Goal: Communication & Community: Participate in discussion

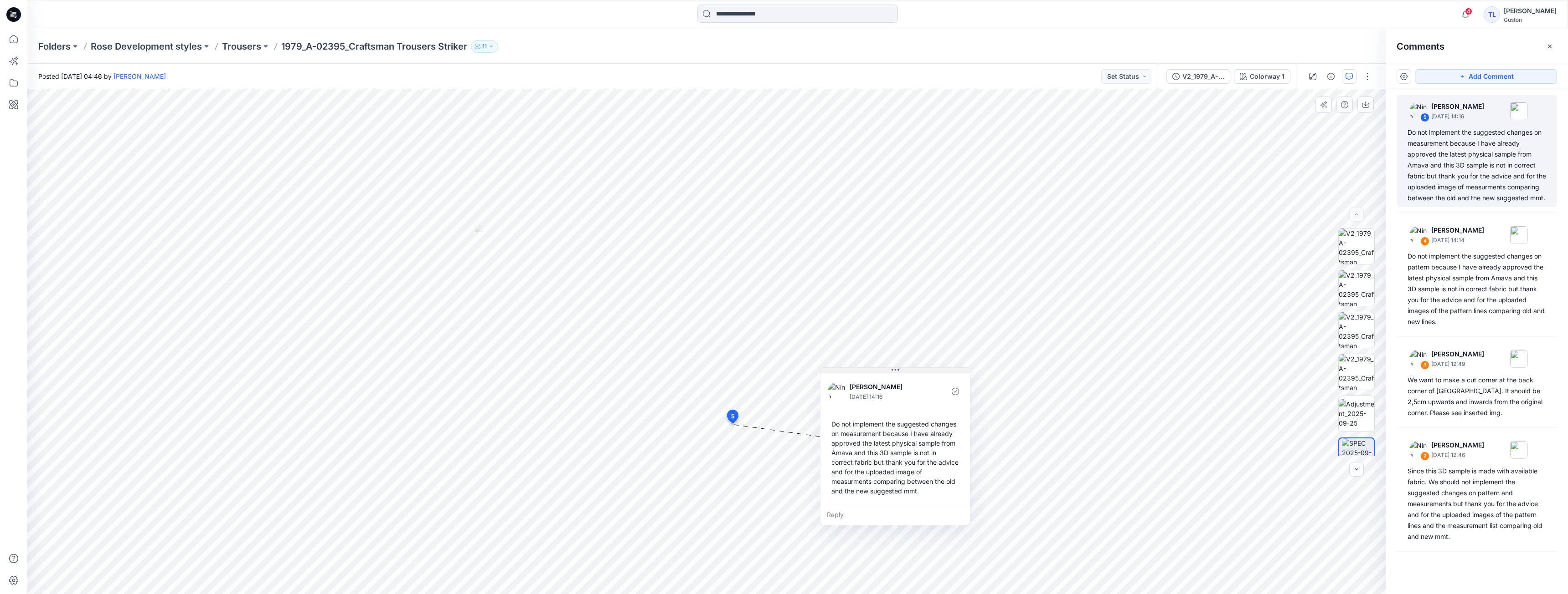
drag, startPoint x: 817, startPoint y: 431, endPoint x: 919, endPoint y: 370, distance: 118.8
click at [919, 370] on button at bounding box center [895, 371] width 150 height 6
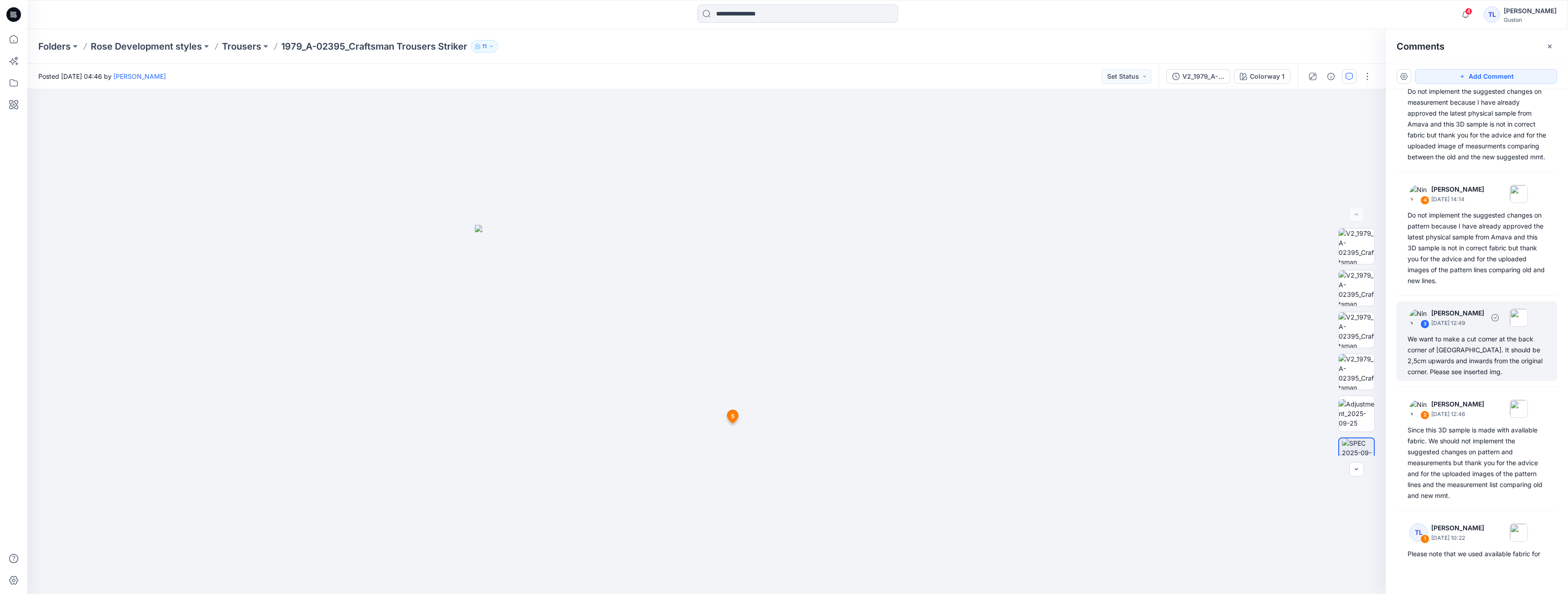
scroll to position [71, 0]
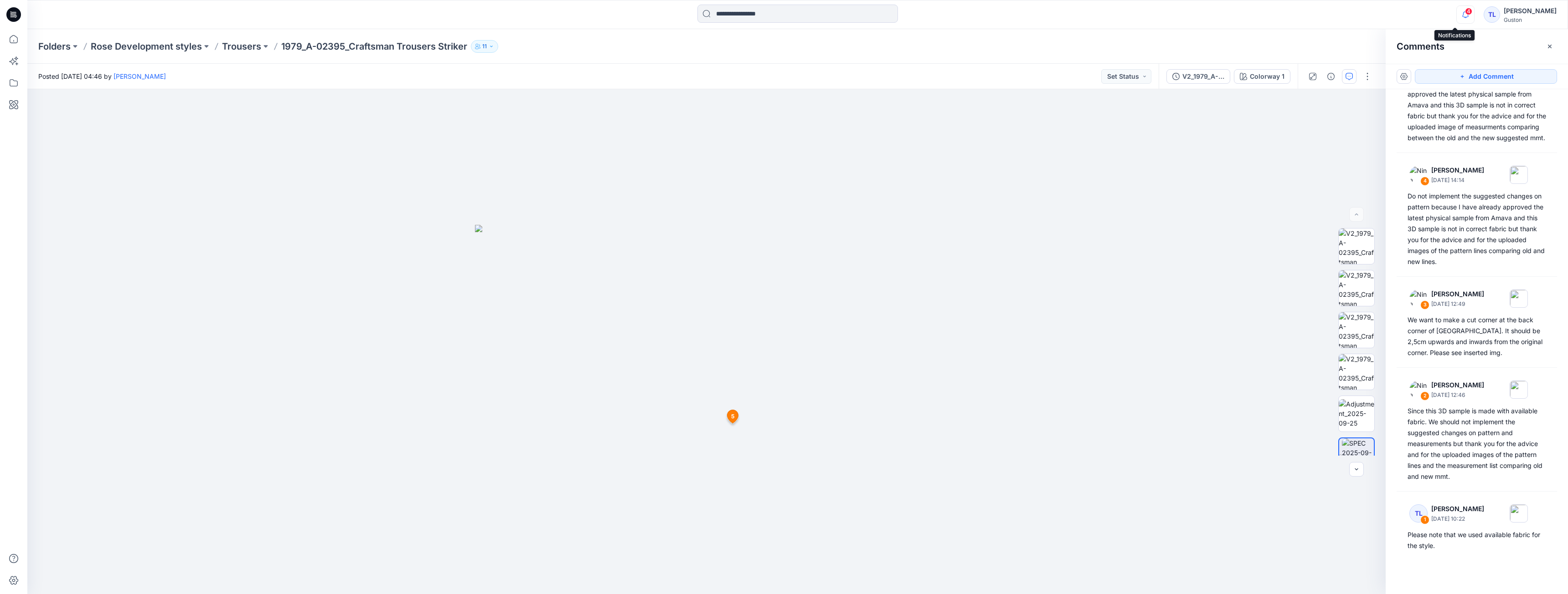
click at [1457, 13] on icon "button" at bounding box center [1466, 15] width 18 height 18
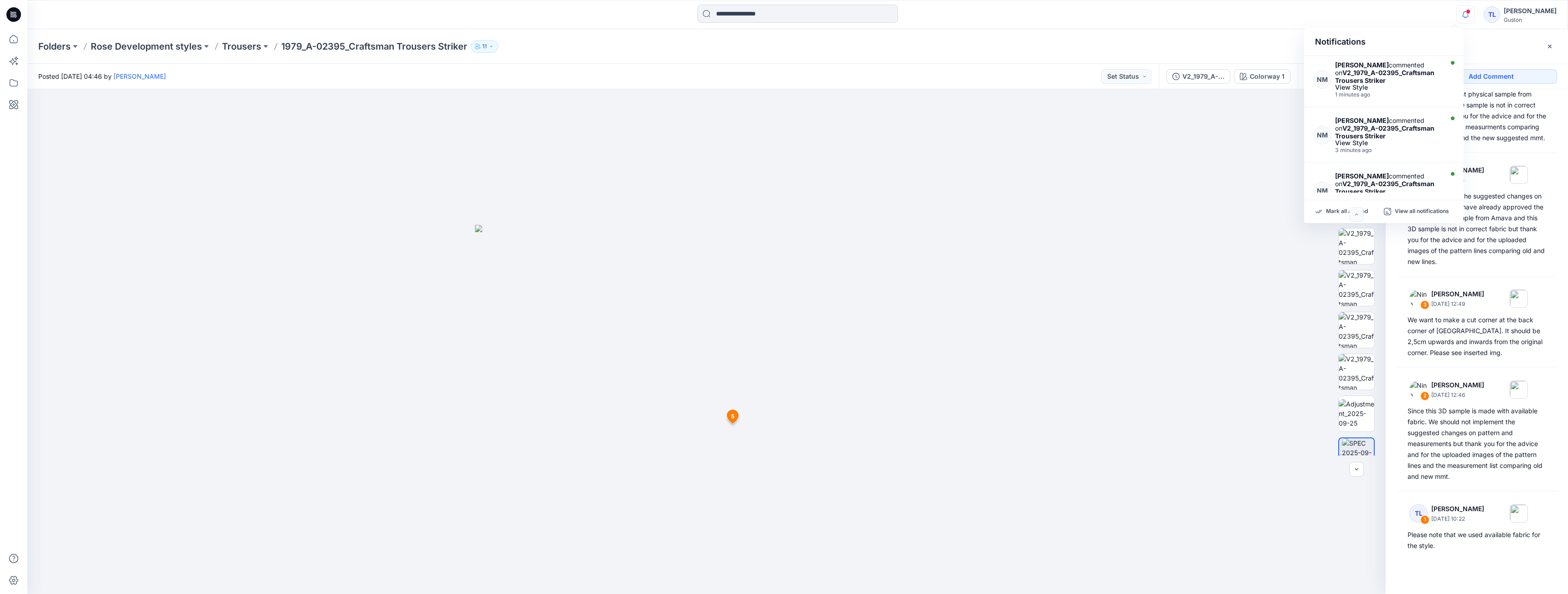
scroll to position [0, 0]
click at [1487, 577] on div "Add Comment 5 Nina Moller September 29, 2025 14:16 Do not implement the suggest…" at bounding box center [1476, 329] width 182 height 531
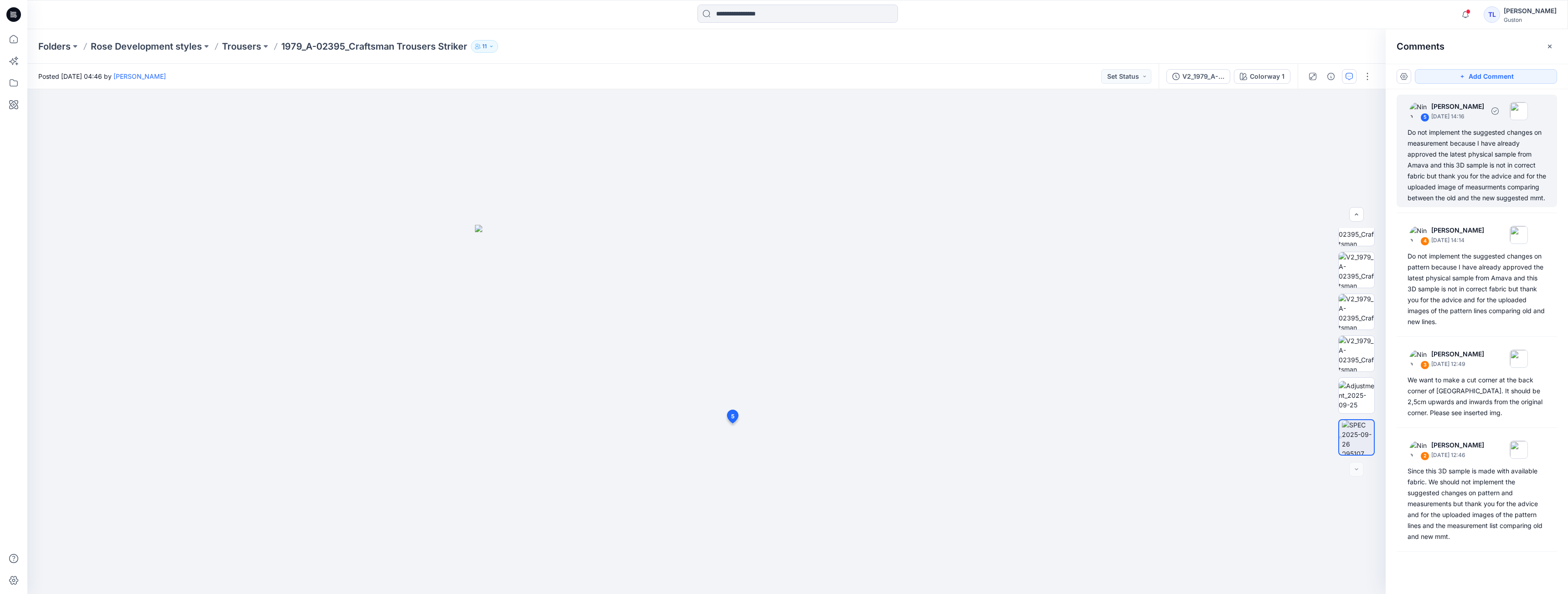
click at [1464, 187] on div "Do not implement the suggested changes on measurement because I have already ap…" at bounding box center [1476, 165] width 139 height 77
drag, startPoint x: 810, startPoint y: 432, endPoint x: 1042, endPoint y: 407, distance: 233.3
click at [1042, 407] on button at bounding box center [1026, 407] width 150 height 6
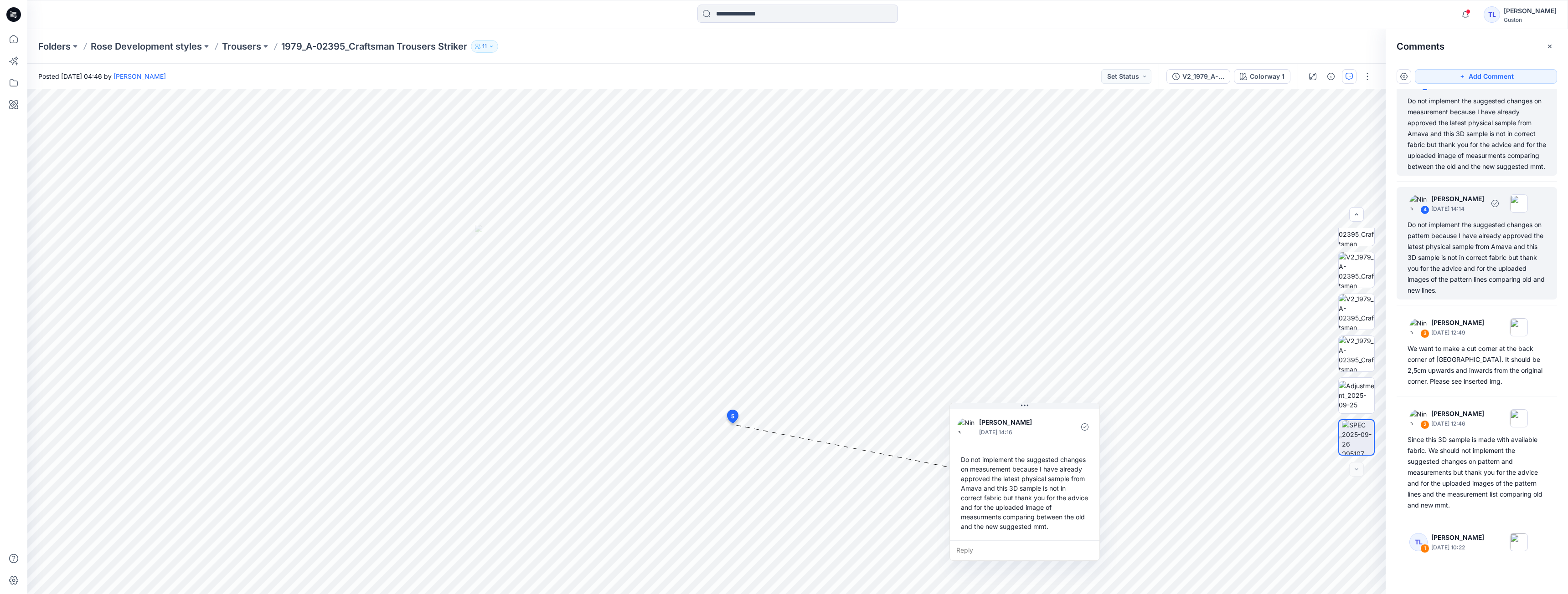
scroll to position [45, 0]
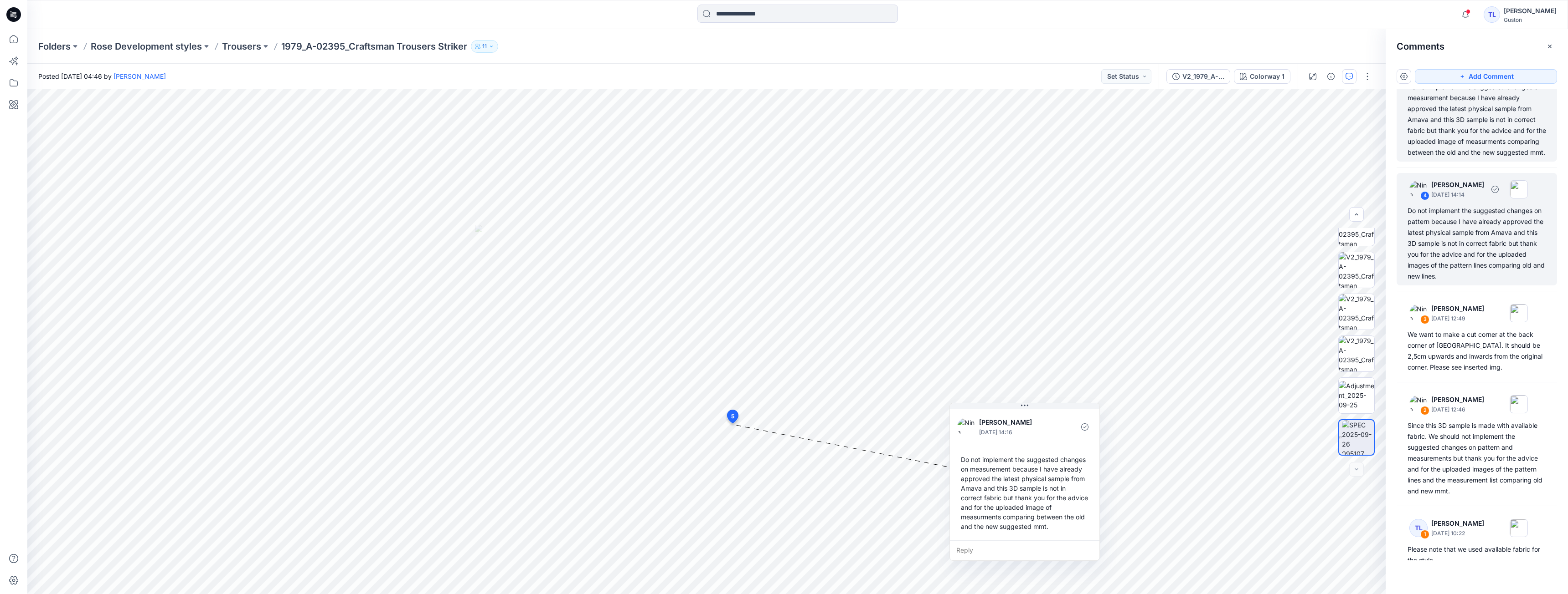
click at [1504, 232] on div "Do not implement the suggested changes on pattern because I have already approv…" at bounding box center [1476, 244] width 139 height 77
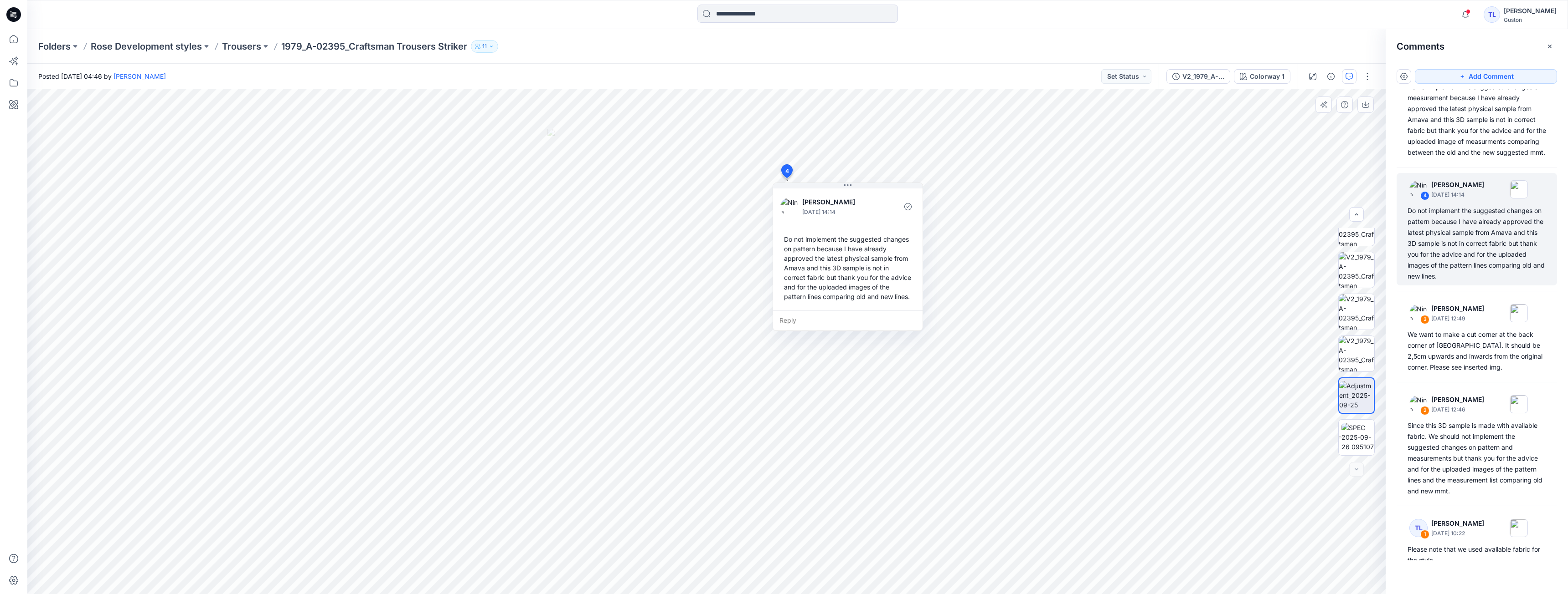
click at [865, 188] on div "Nina Moller September 29, 2025 14:14 Do not implement the suggested changes on …" at bounding box center [848, 249] width 150 height 124
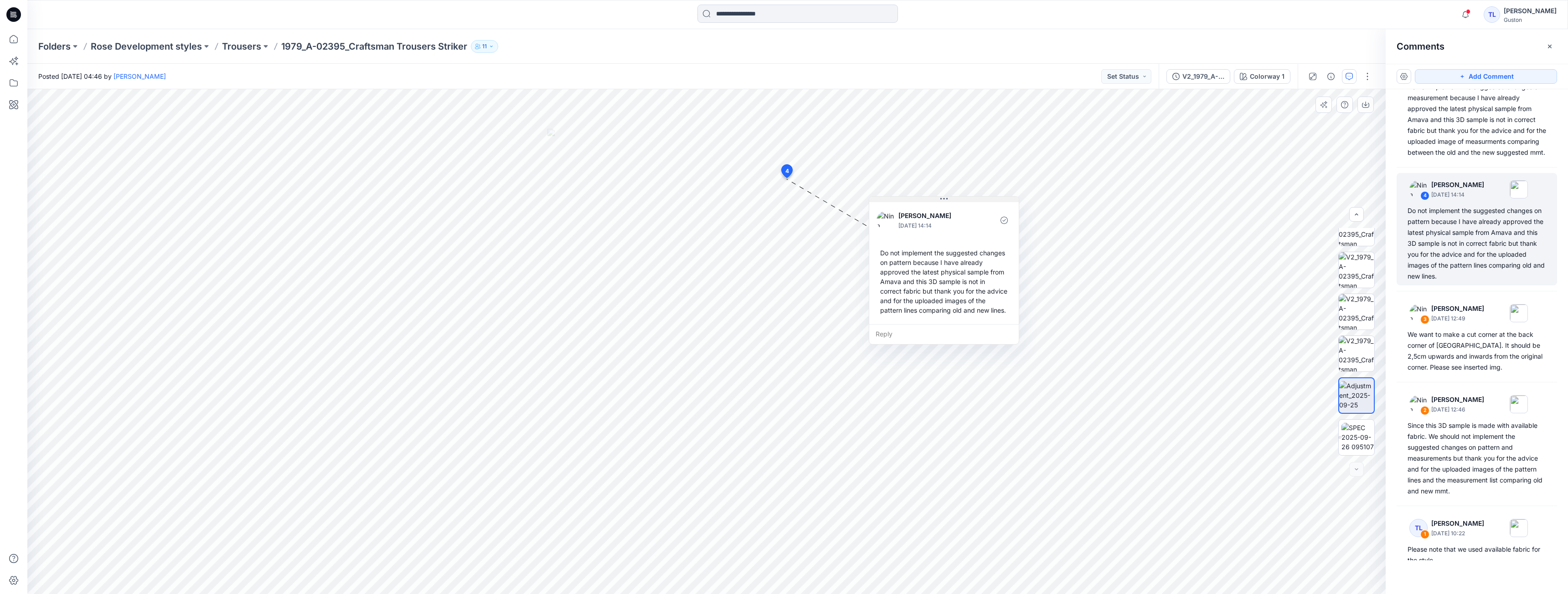
drag, startPoint x: 860, startPoint y: 187, endPoint x: 957, endPoint y: 200, distance: 97.9
click at [957, 200] on button at bounding box center [944, 200] width 150 height 6
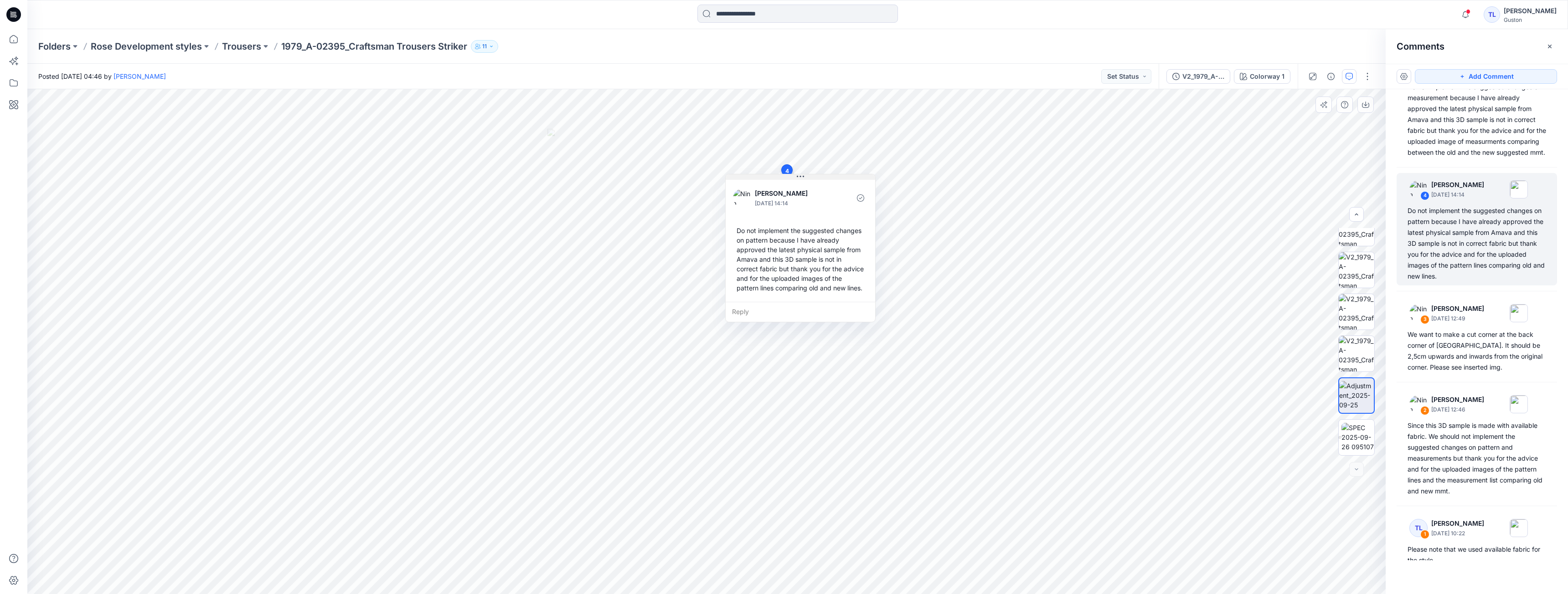
drag, startPoint x: 956, startPoint y: 201, endPoint x: 812, endPoint y: 179, distance: 145.7
click at [812, 179] on button at bounding box center [800, 177] width 150 height 6
click at [779, 310] on div "Reply" at bounding box center [800, 312] width 150 height 20
type textarea "**********"
click at [859, 340] on button "Post" at bounding box center [854, 338] width 25 height 15
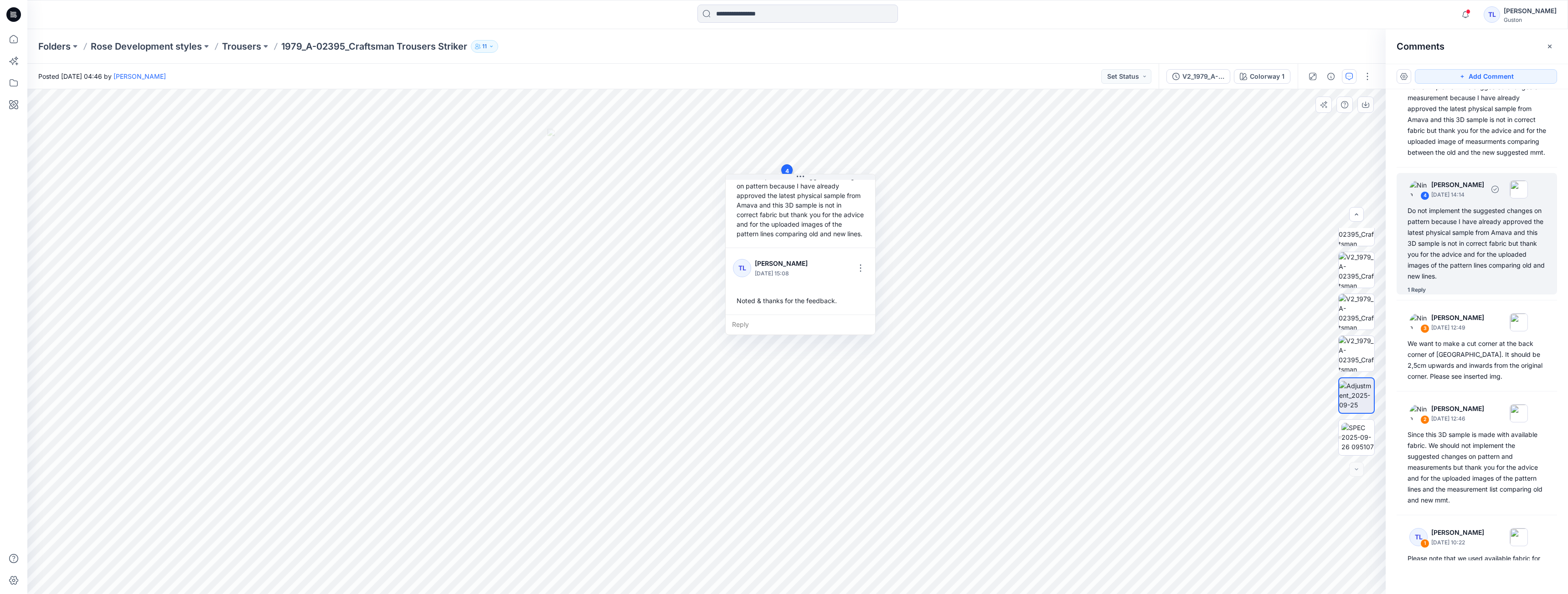
scroll to position [0, 0]
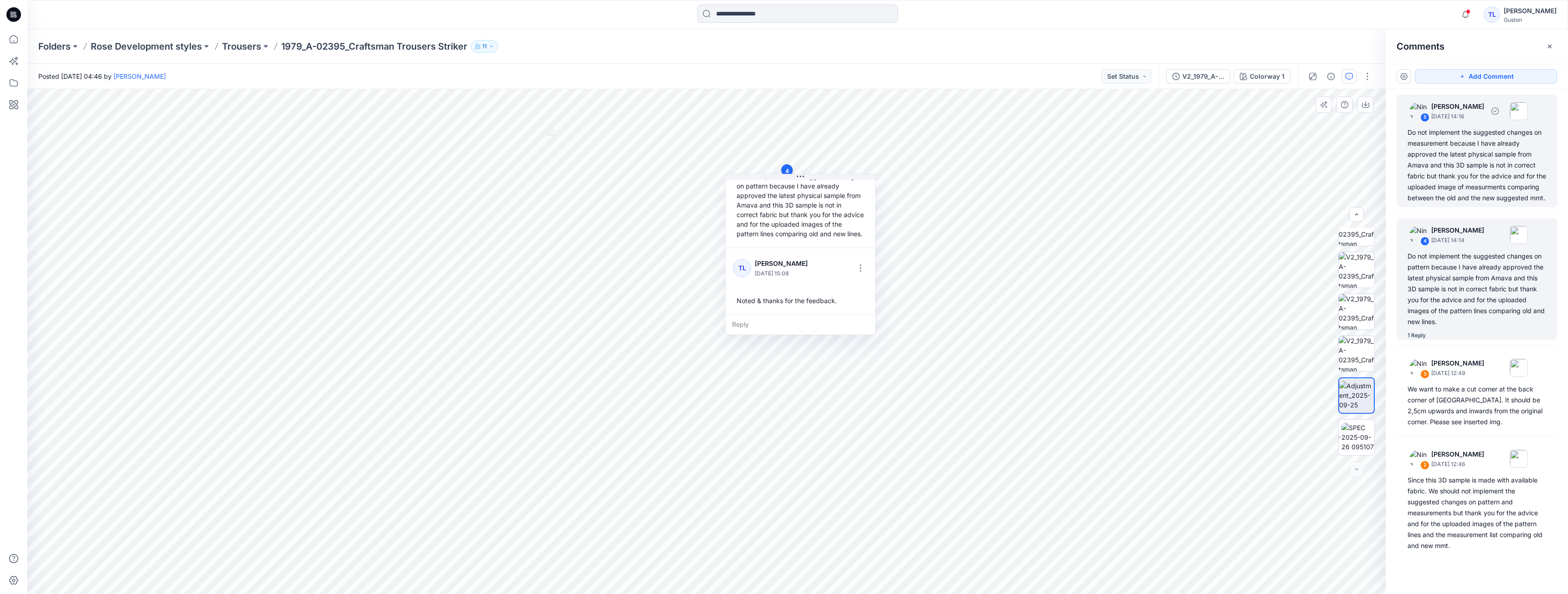
click at [1469, 170] on div "Do not implement the suggested changes on measurement because I have already ap…" at bounding box center [1476, 165] width 139 height 77
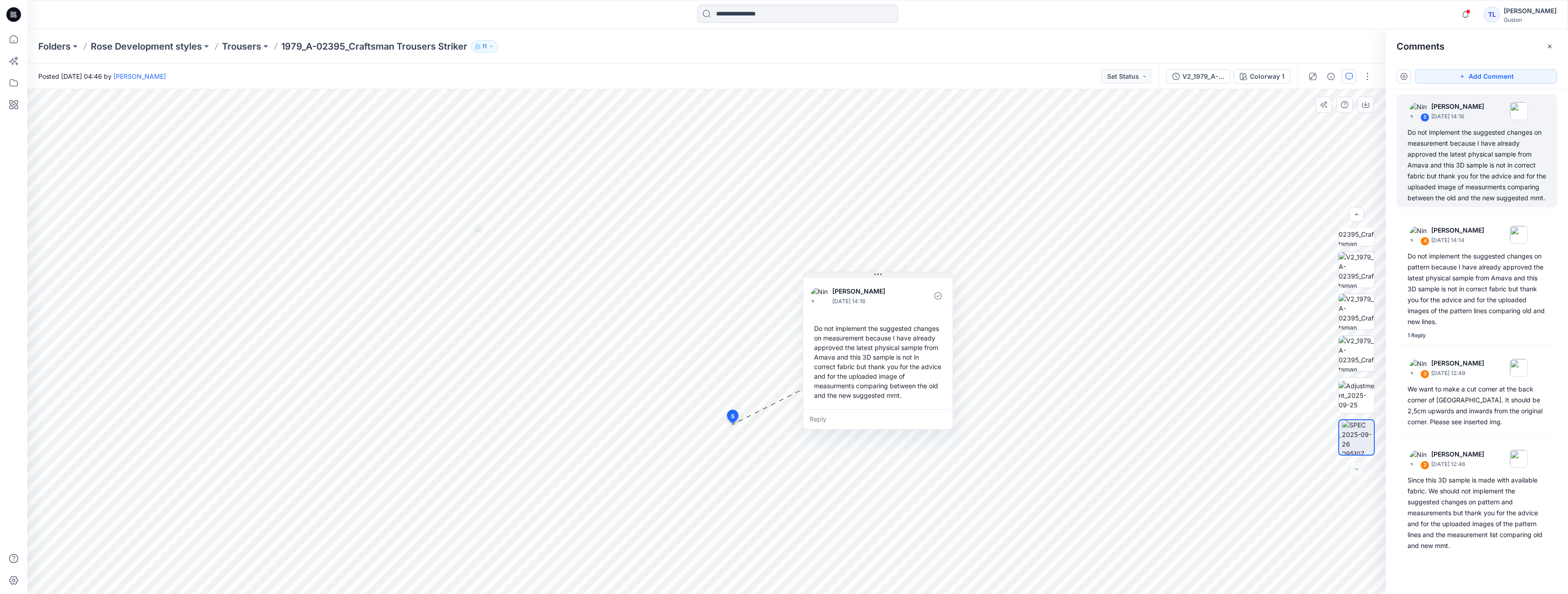
drag, startPoint x: 813, startPoint y: 432, endPoint x: 898, endPoint y: 277, distance: 176.8
click at [898, 277] on button at bounding box center [878, 276] width 150 height 6
click at [838, 419] on div "Reply" at bounding box center [878, 420] width 150 height 20
type textarea "**********"
click at [924, 447] on button "Post" at bounding box center [932, 445] width 25 height 15
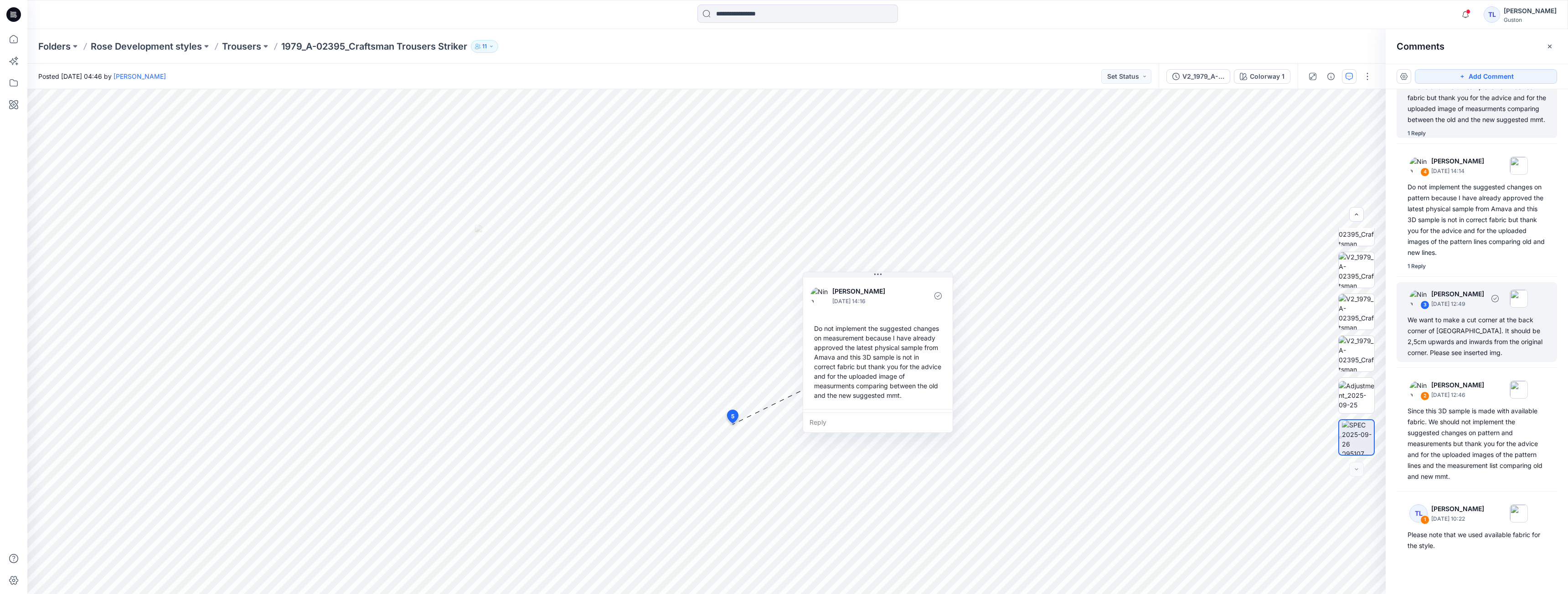
scroll to position [90, 0]
click at [1454, 341] on div "We want to make a cut corner at the back corner of HTP. It should be 2,5cm upwa…" at bounding box center [1476, 337] width 139 height 43
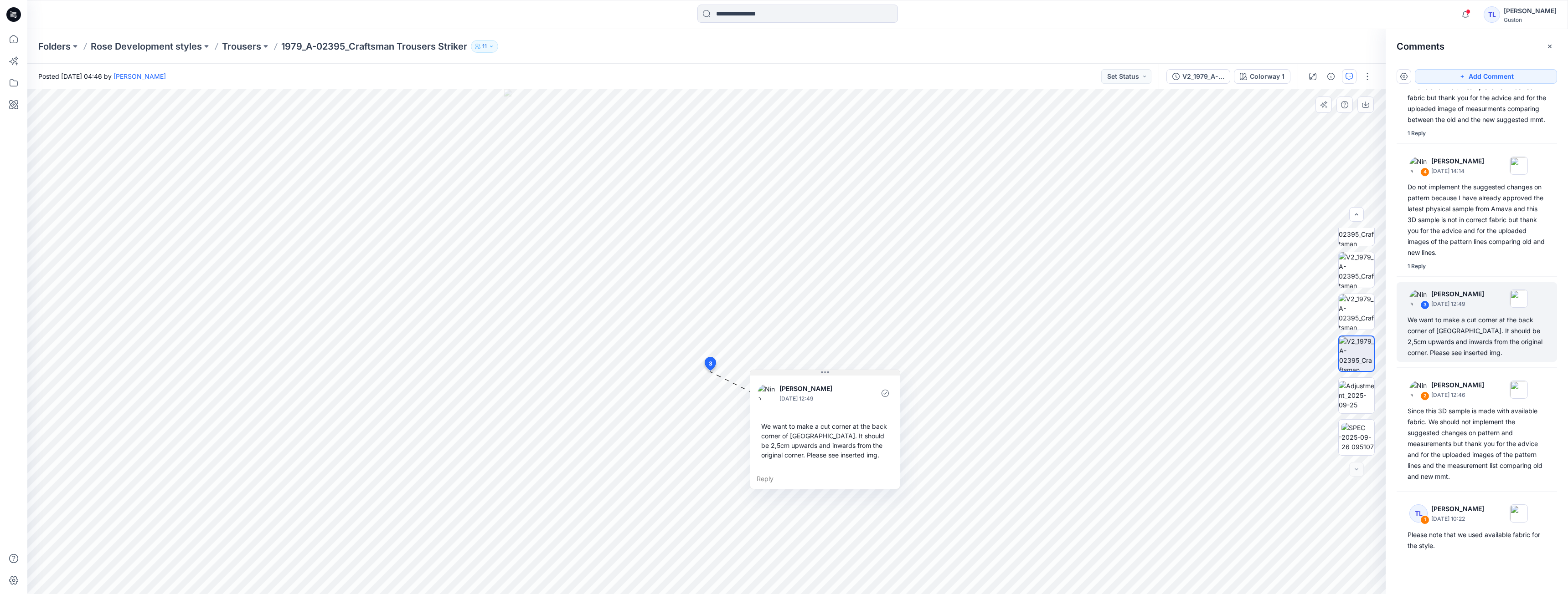
drag, startPoint x: 792, startPoint y: 378, endPoint x: 846, endPoint y: 373, distance: 54.2
click at [846, 373] on button at bounding box center [825, 373] width 150 height 6
click at [788, 483] on div "Reply" at bounding box center [825, 479] width 150 height 20
click at [1354, 398] on img at bounding box center [1356, 395] width 35 height 29
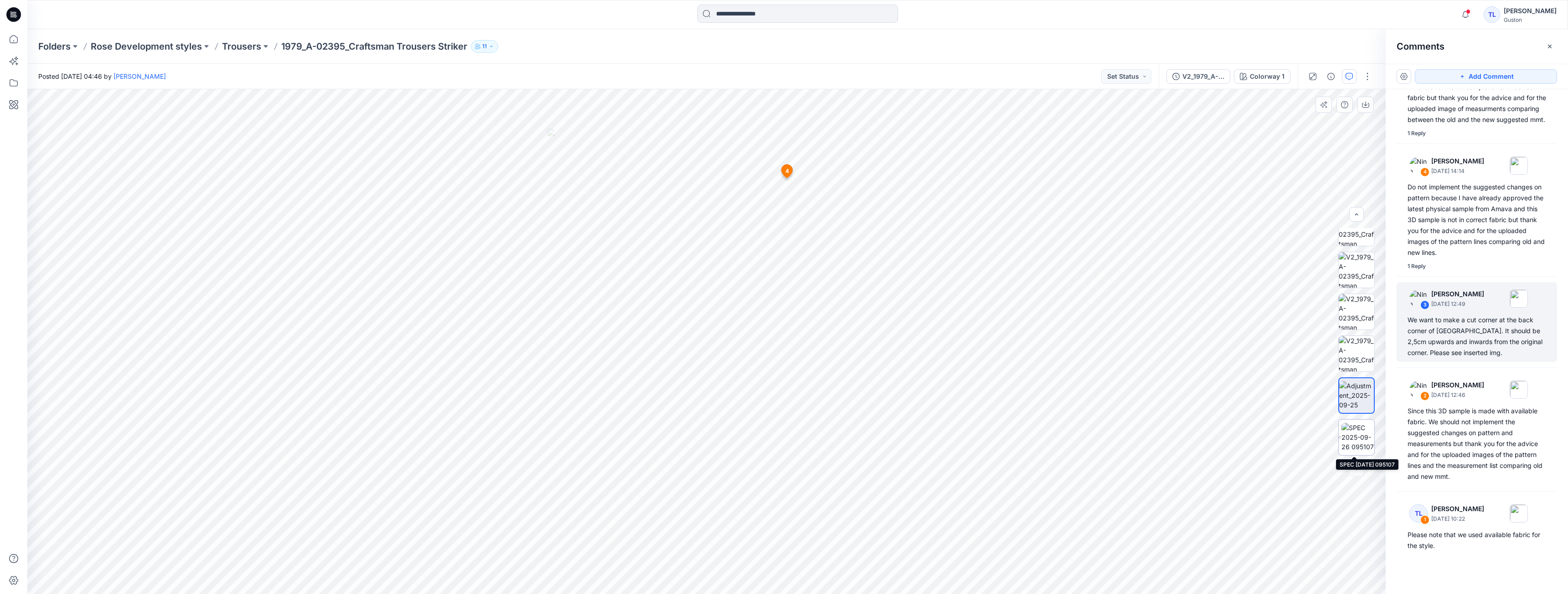
click at [1351, 436] on img at bounding box center [1357, 437] width 33 height 29
click at [739, 418] on icon at bounding box center [732, 419] width 15 height 18
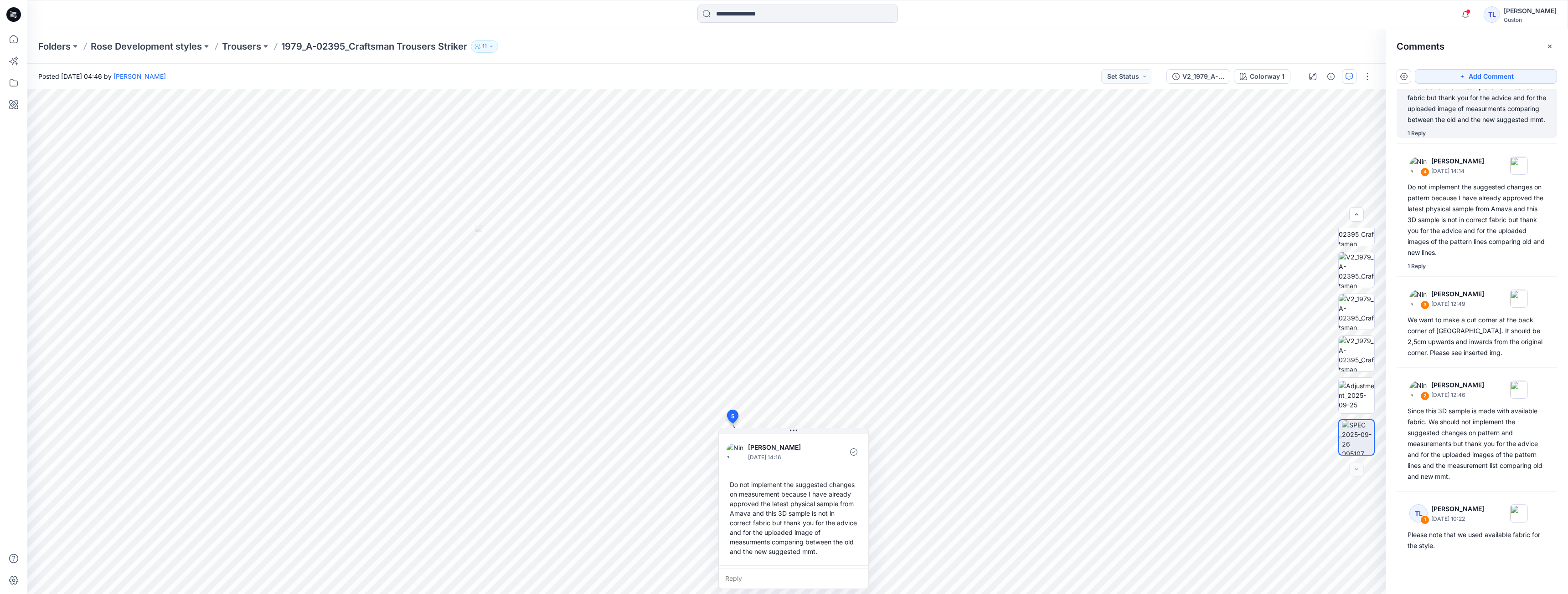
scroll to position [6, 0]
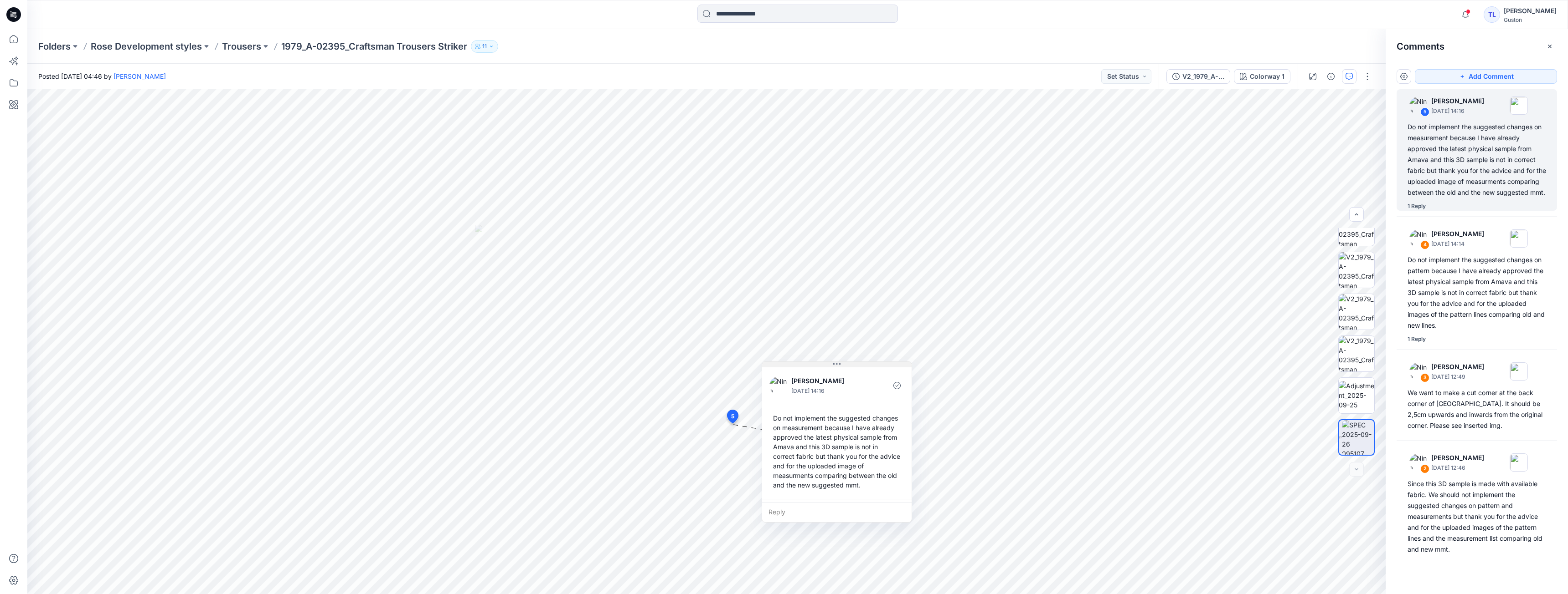
drag, startPoint x: 803, startPoint y: 433, endPoint x: 847, endPoint y: 367, distance: 79.3
click at [847, 367] on button at bounding box center [837, 365] width 150 height 6
drag, startPoint x: 850, startPoint y: 364, endPoint x: 862, endPoint y: 376, distance: 17.0
click at [862, 376] on button at bounding box center [851, 377] width 150 height 6
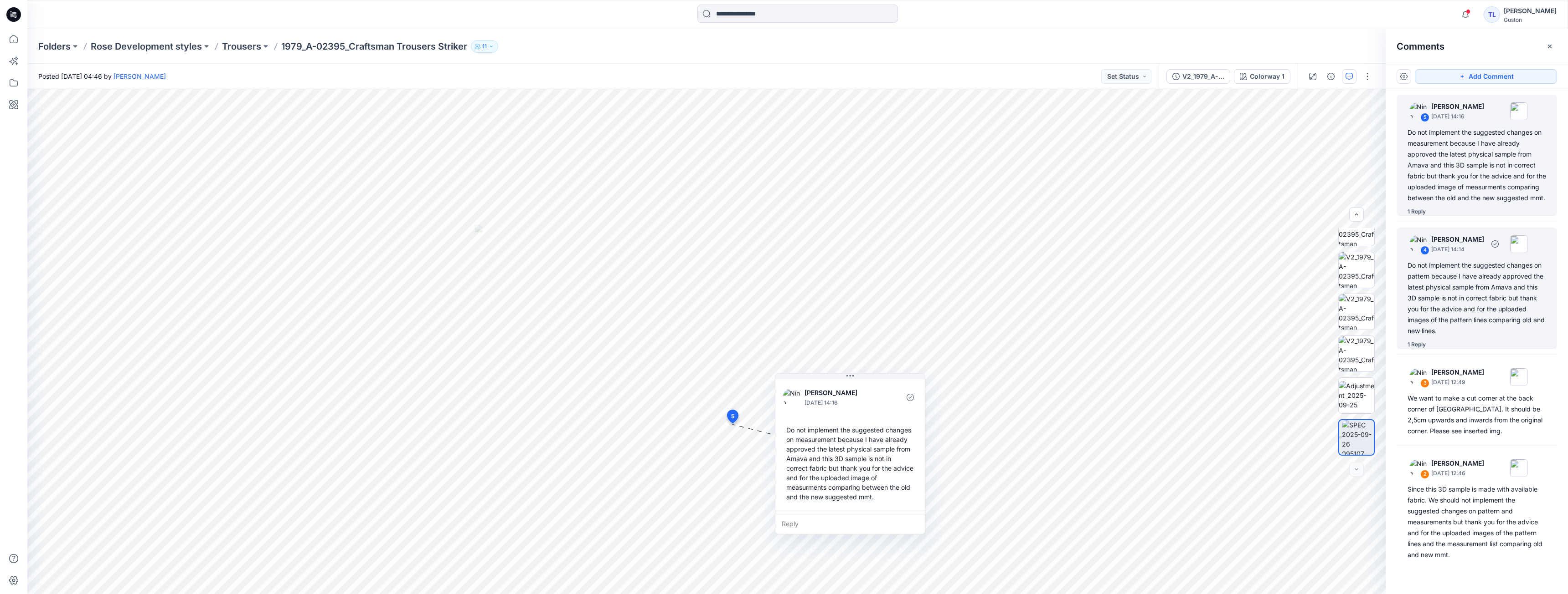
click at [1468, 290] on div "Do not implement the suggested changes on pattern because I have already approv…" at bounding box center [1476, 298] width 139 height 77
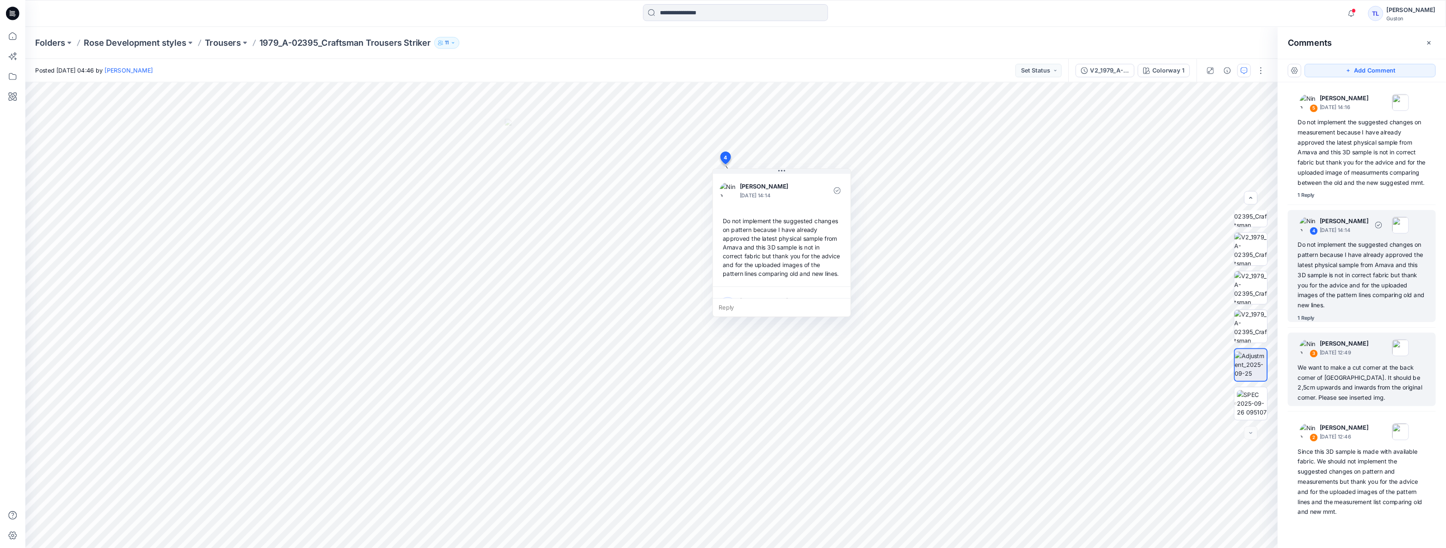
scroll to position [91, 0]
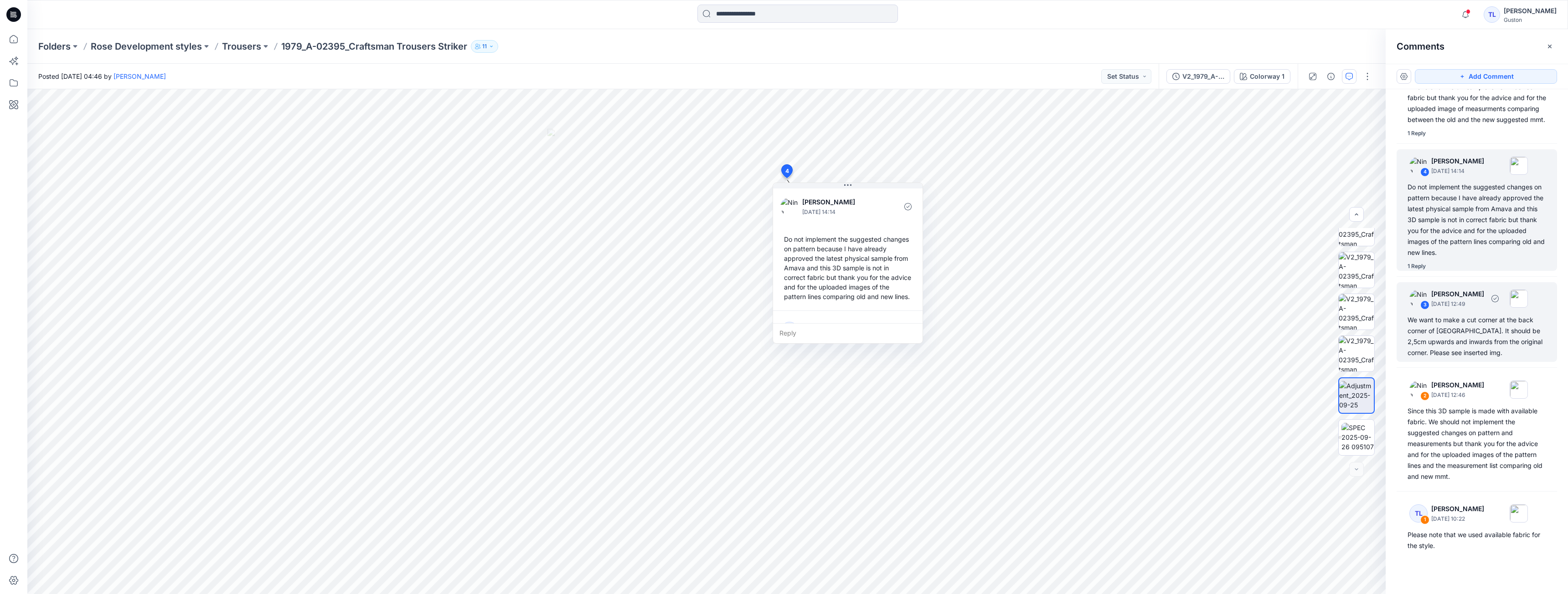
click at [1466, 330] on div "We want to make a cut corner at the back corner of HTP. It should be 2,5cm upwa…" at bounding box center [1476, 337] width 139 height 43
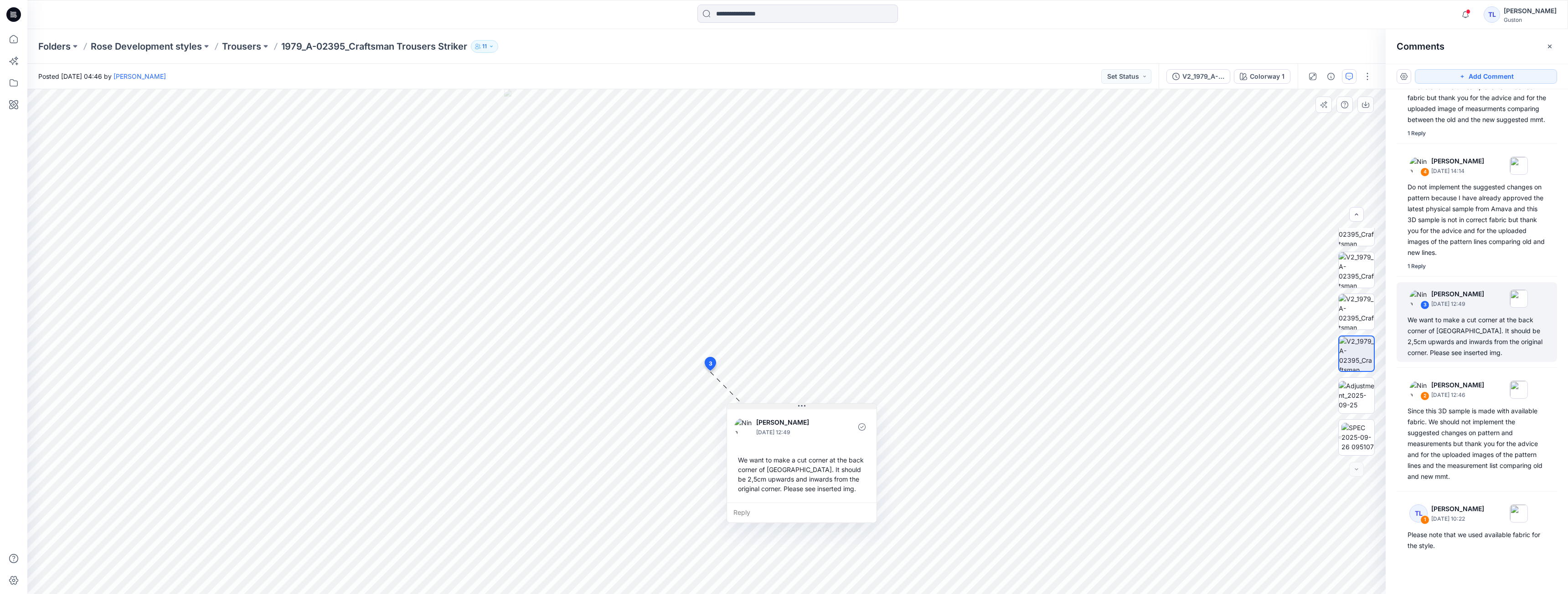
drag, startPoint x: 773, startPoint y: 381, endPoint x: 803, endPoint y: 410, distance: 41.7
click at [803, 410] on icon at bounding box center [801, 406] width 7 height 7
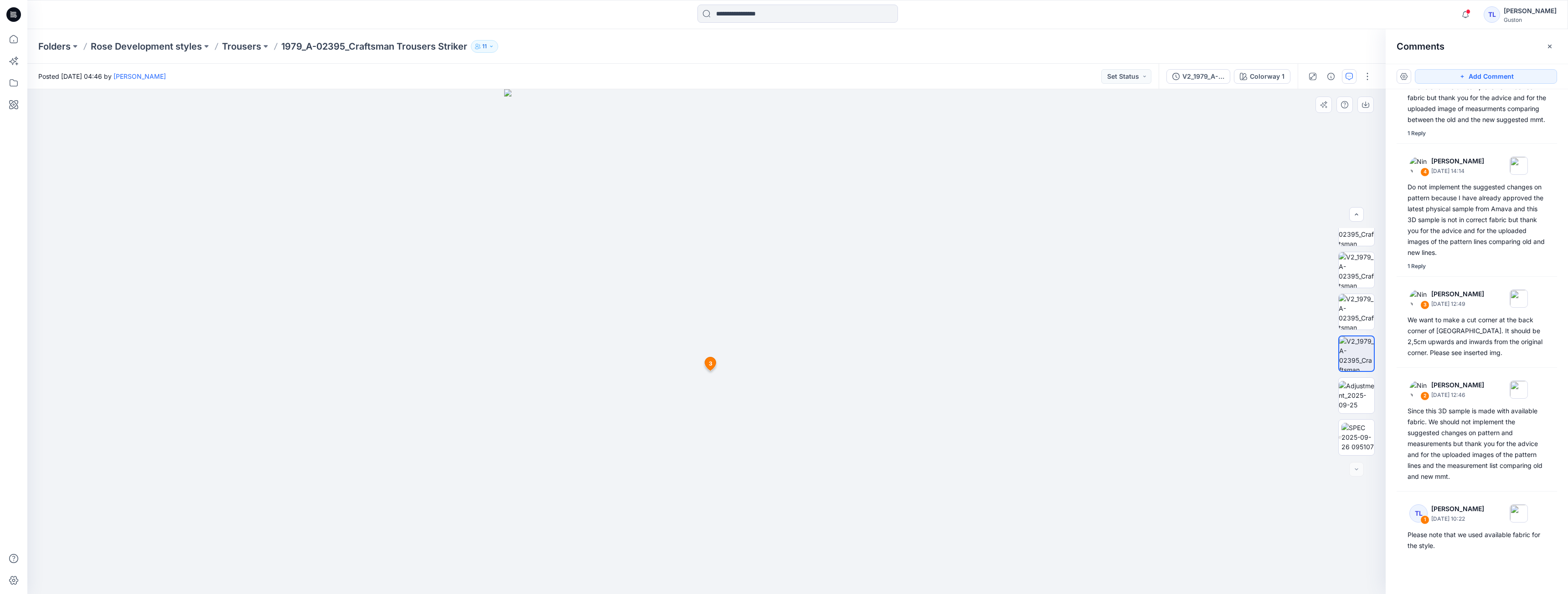
click at [709, 365] on span "3" at bounding box center [711, 363] width 4 height 8
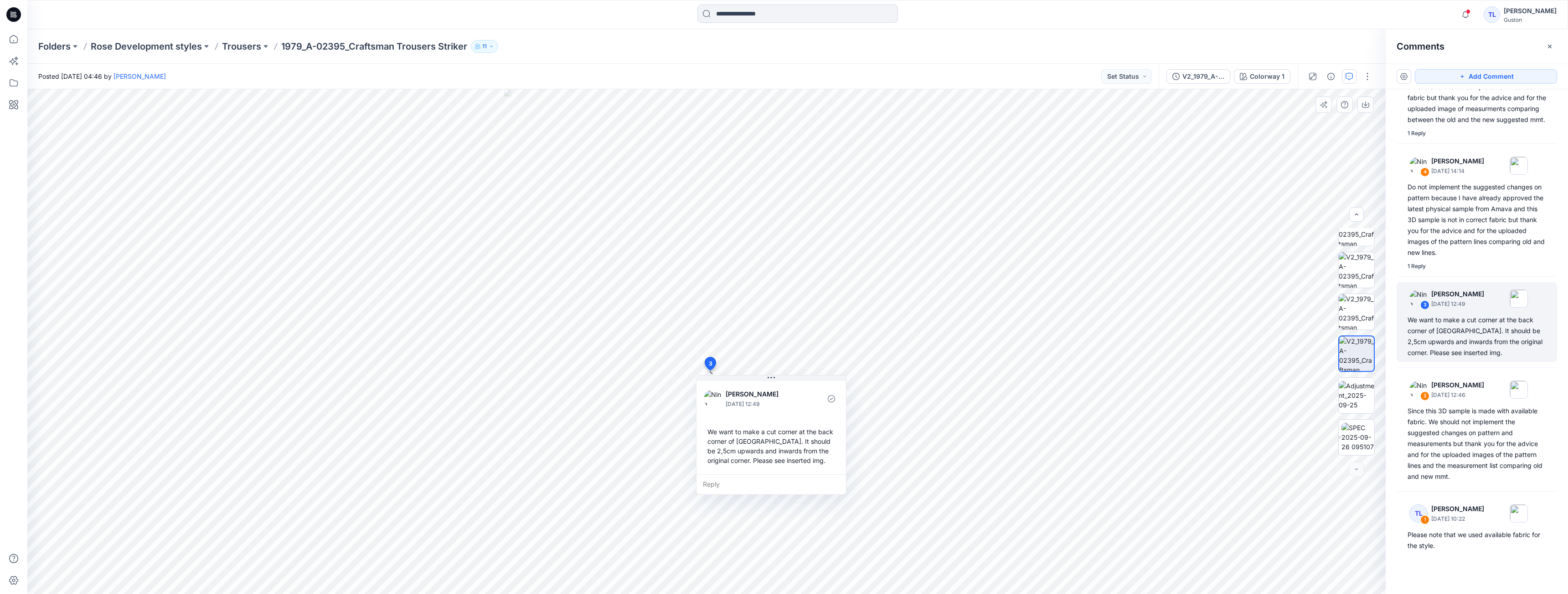
click at [723, 488] on div "Reply" at bounding box center [772, 485] width 150 height 20
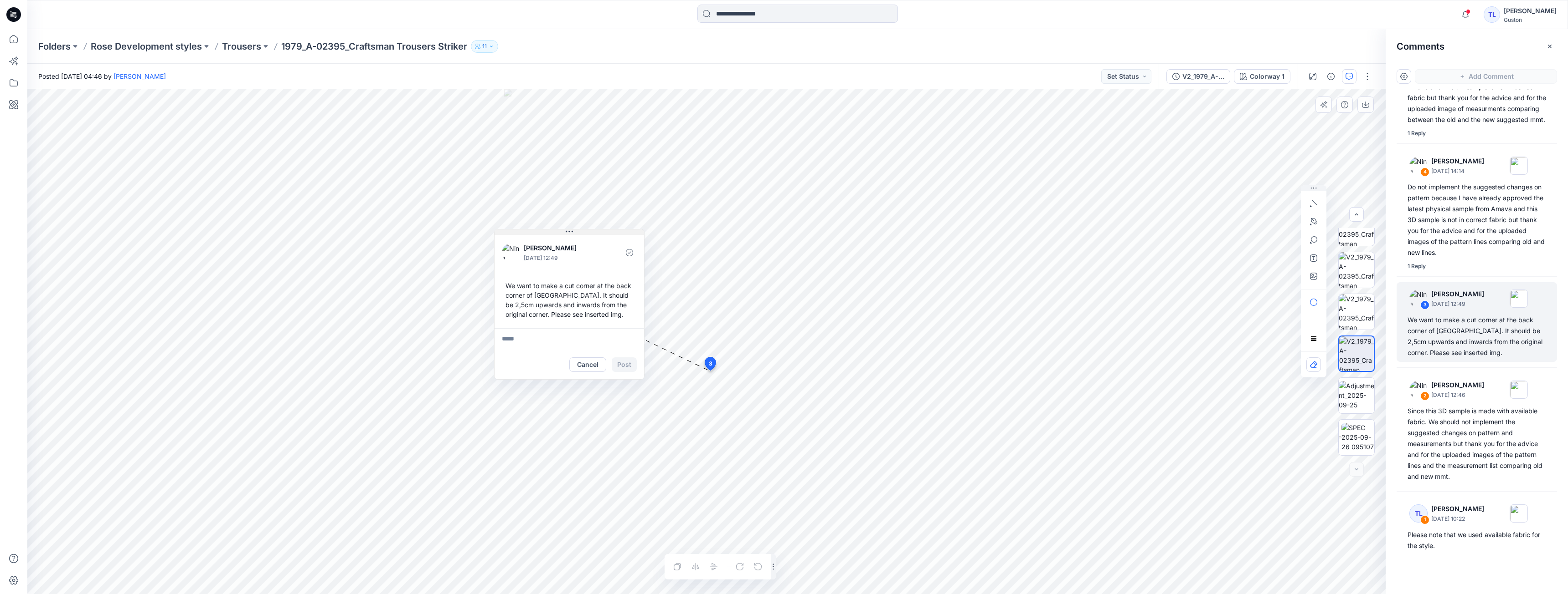
drag, startPoint x: 782, startPoint y: 380, endPoint x: 579, endPoint y: 234, distance: 250.0
click at [579, 234] on button at bounding box center [570, 232] width 150 height 6
drag, startPoint x: 526, startPoint y: 342, endPoint x: 497, endPoint y: 346, distance: 29.3
click at [497, 346] on textarea at bounding box center [570, 339] width 150 height 22
click at [1314, 188] on icon "button" at bounding box center [1314, 188] width 6 height 1
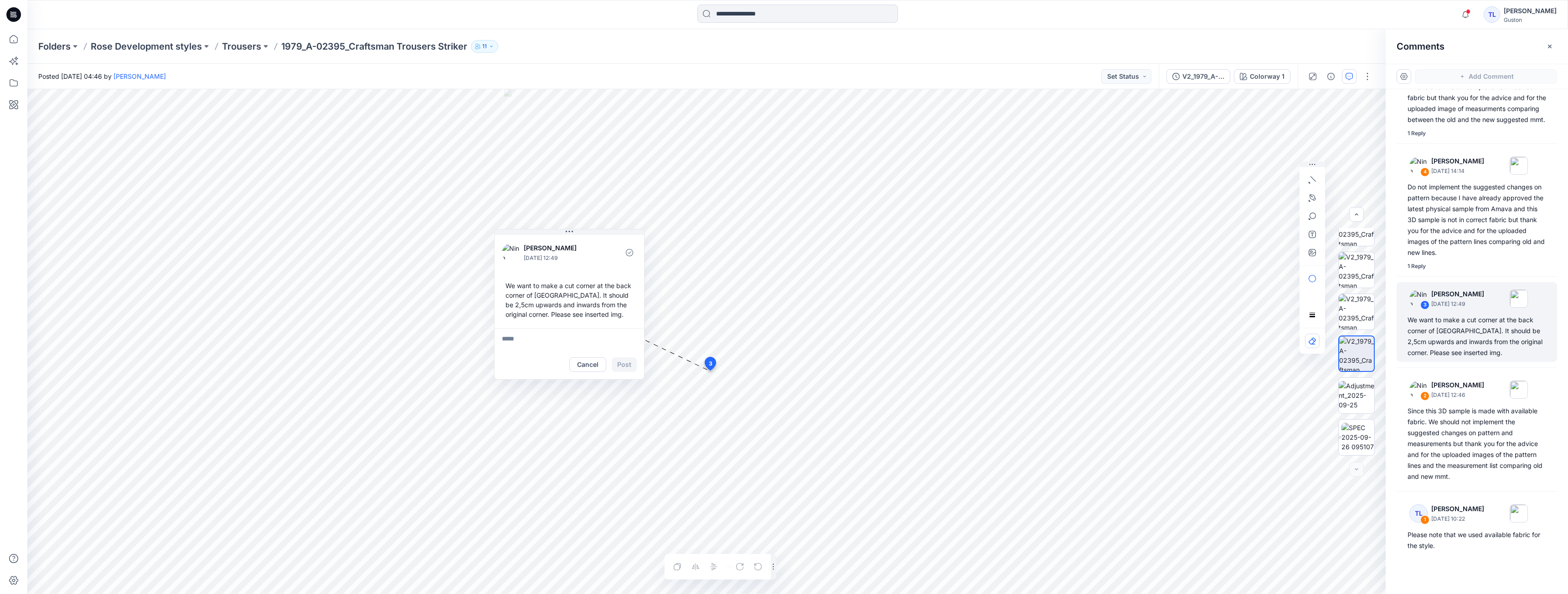
drag, startPoint x: 1314, startPoint y: 188, endPoint x: 1314, endPoint y: 162, distance: 26.0
click at [1314, 162] on icon "button" at bounding box center [1312, 165] width 7 height 6
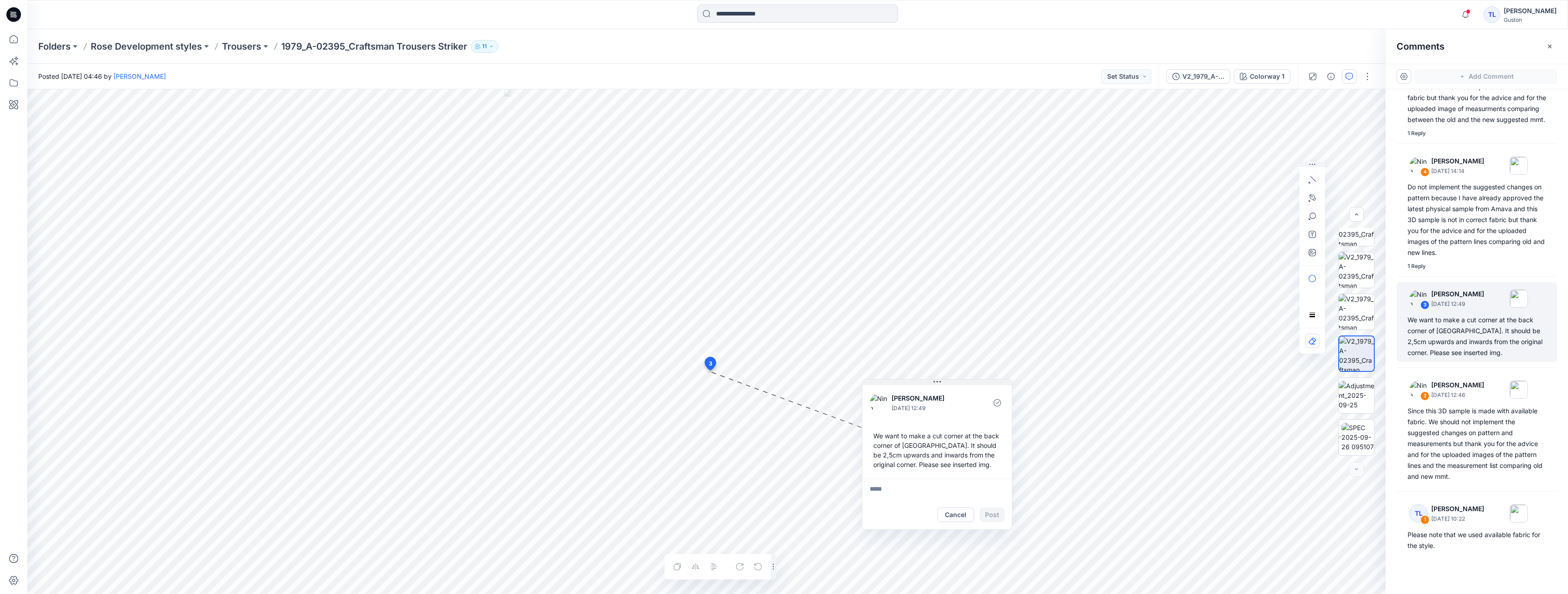
drag, startPoint x: 776, startPoint y: 377, endPoint x: 941, endPoint y: 381, distance: 165.0
click at [941, 381] on button at bounding box center [937, 383] width 150 height 6
drag, startPoint x: 942, startPoint y: 385, endPoint x: 895, endPoint y: 394, distance: 47.9
click at [895, 394] on button at bounding box center [890, 392] width 150 height 6
click at [902, 392] on button at bounding box center [890, 392] width 150 height 6
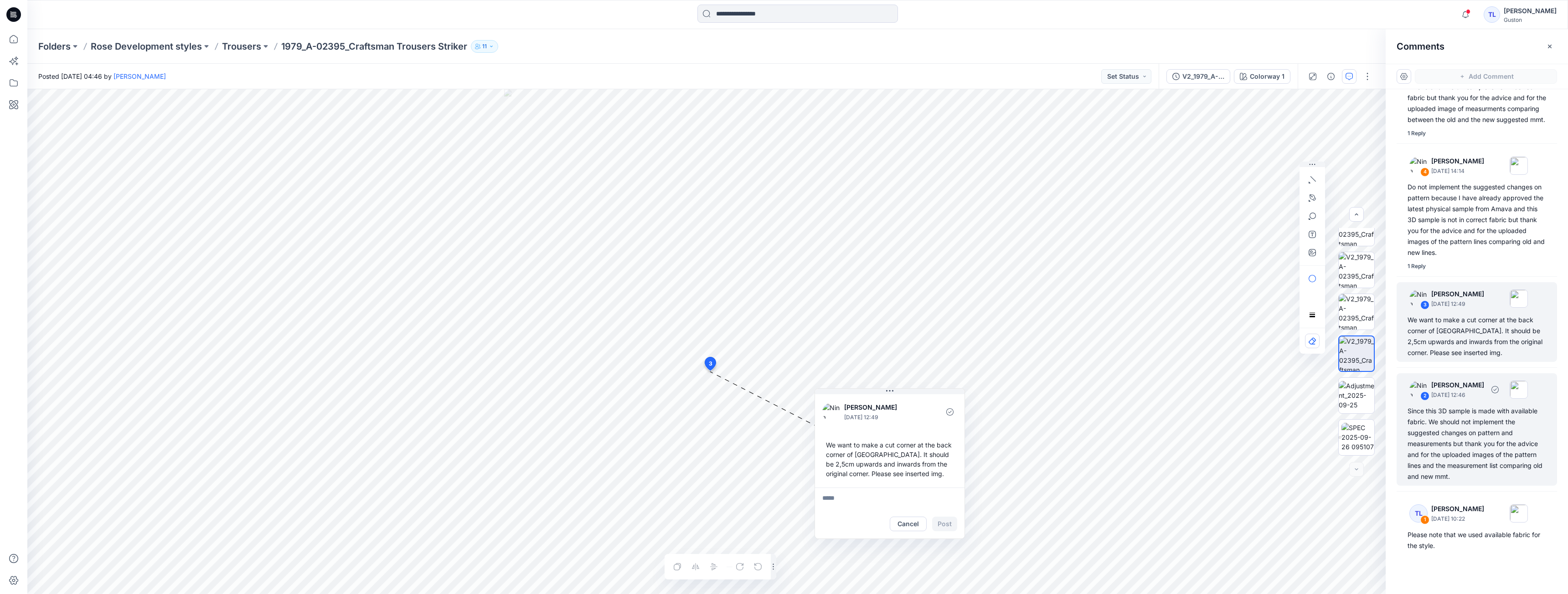
click at [1485, 454] on div "Since this 3D sample is made with available fabric. We should not implement the…" at bounding box center [1476, 444] width 139 height 77
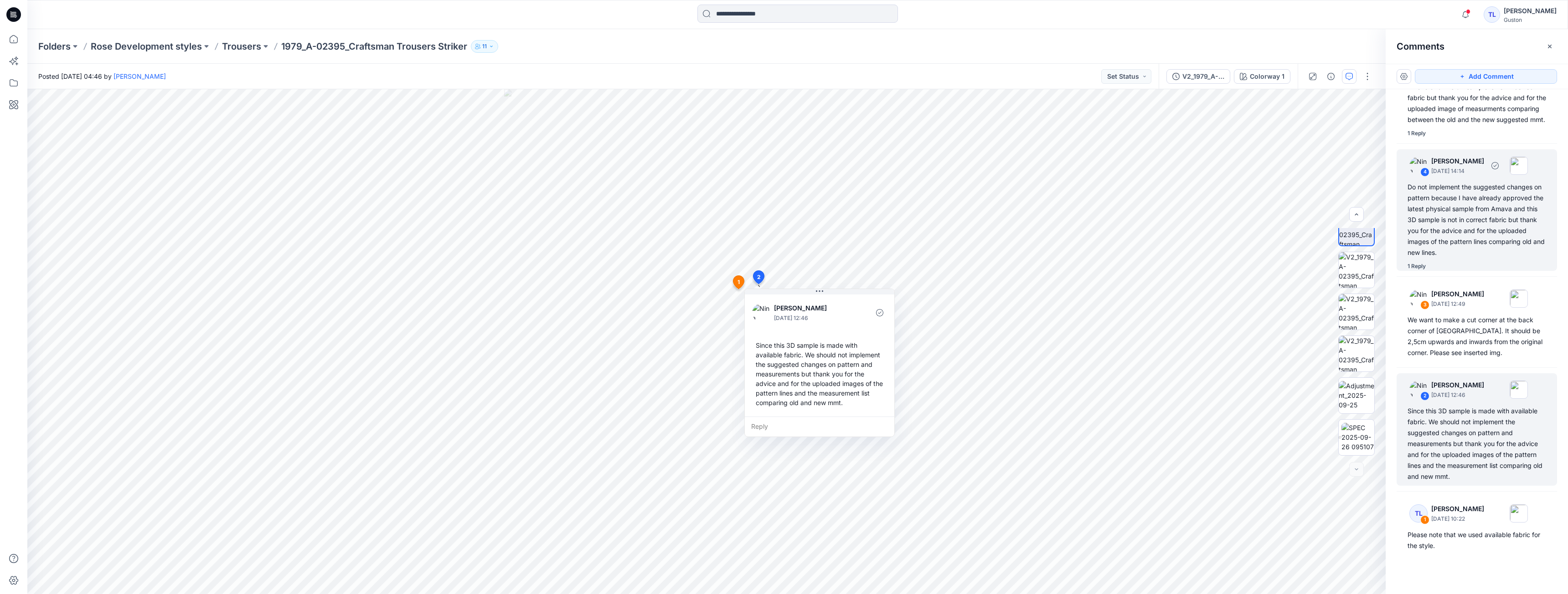
click at [1450, 229] on div "Do not implement the suggested changes on pattern because I have already approv…" at bounding box center [1476, 221] width 139 height 77
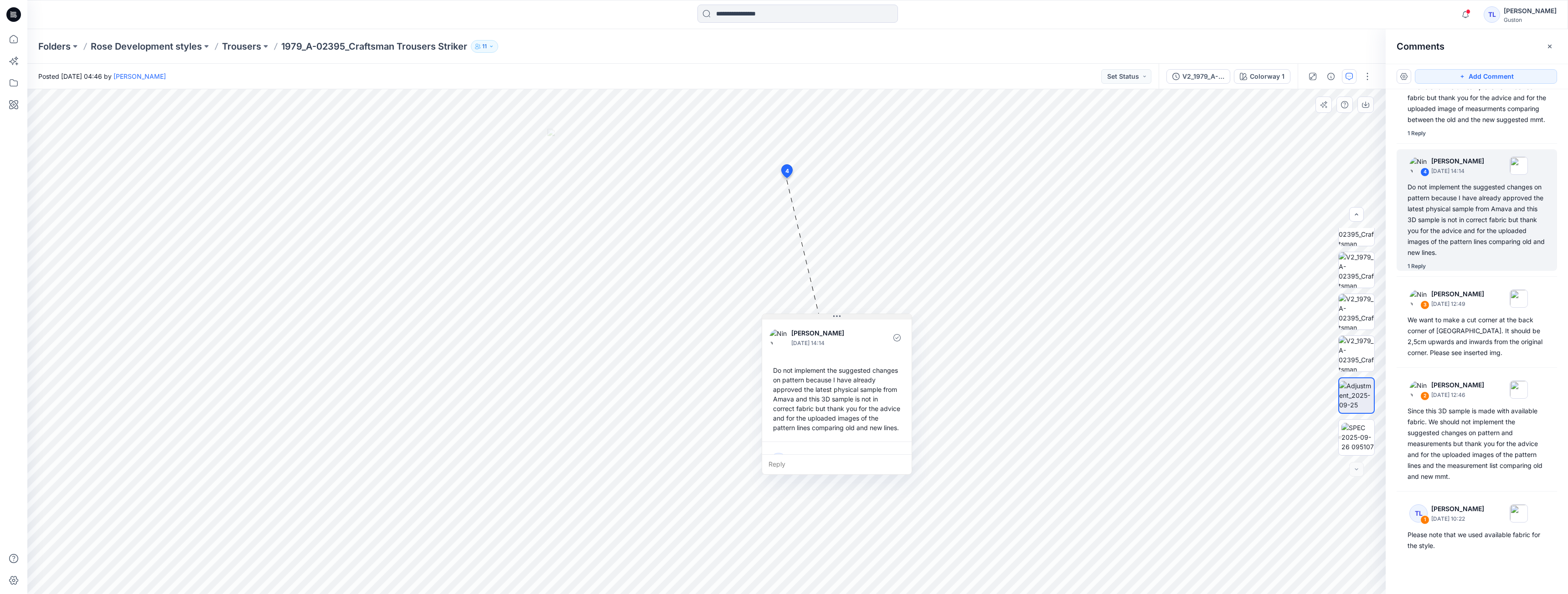
drag, startPoint x: 867, startPoint y: 187, endPoint x: 855, endPoint y: 318, distance: 131.5
click at [855, 318] on button at bounding box center [837, 317] width 150 height 6
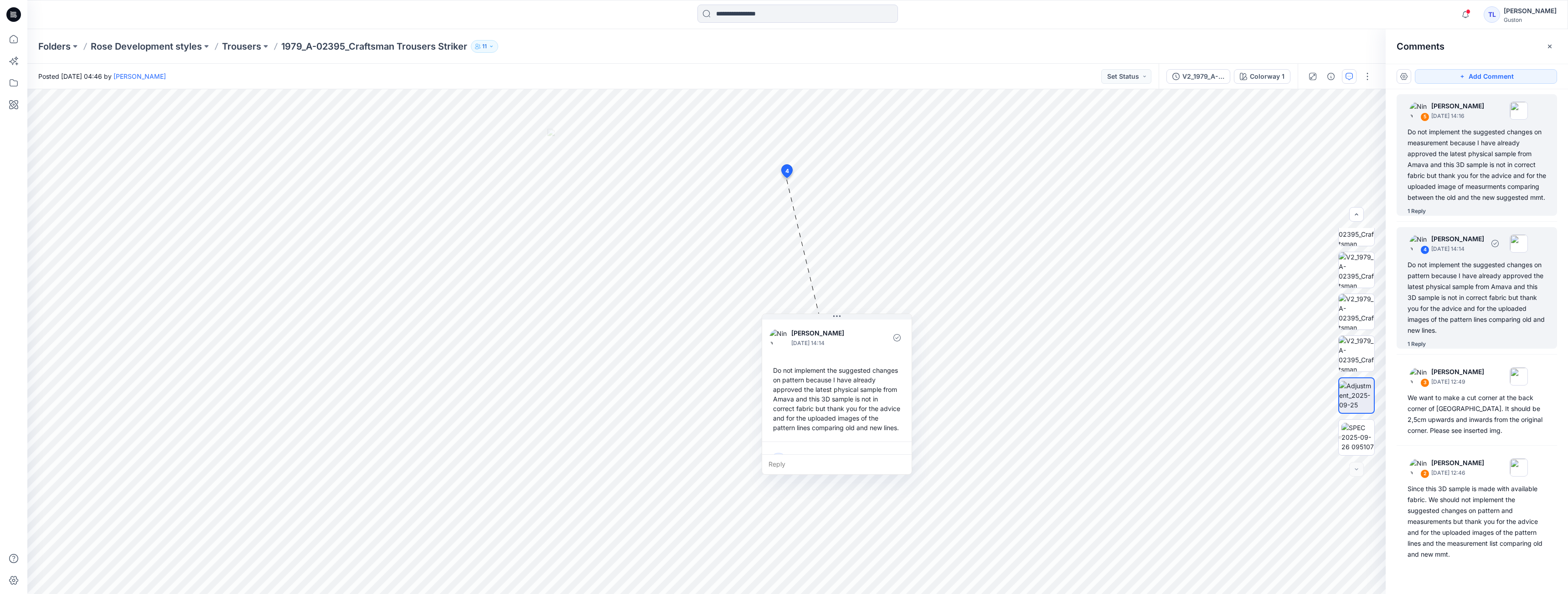
scroll to position [0, 0]
click at [1479, 182] on div "Do not implement the suggested changes on measurement because I have already ap…" at bounding box center [1476, 165] width 139 height 77
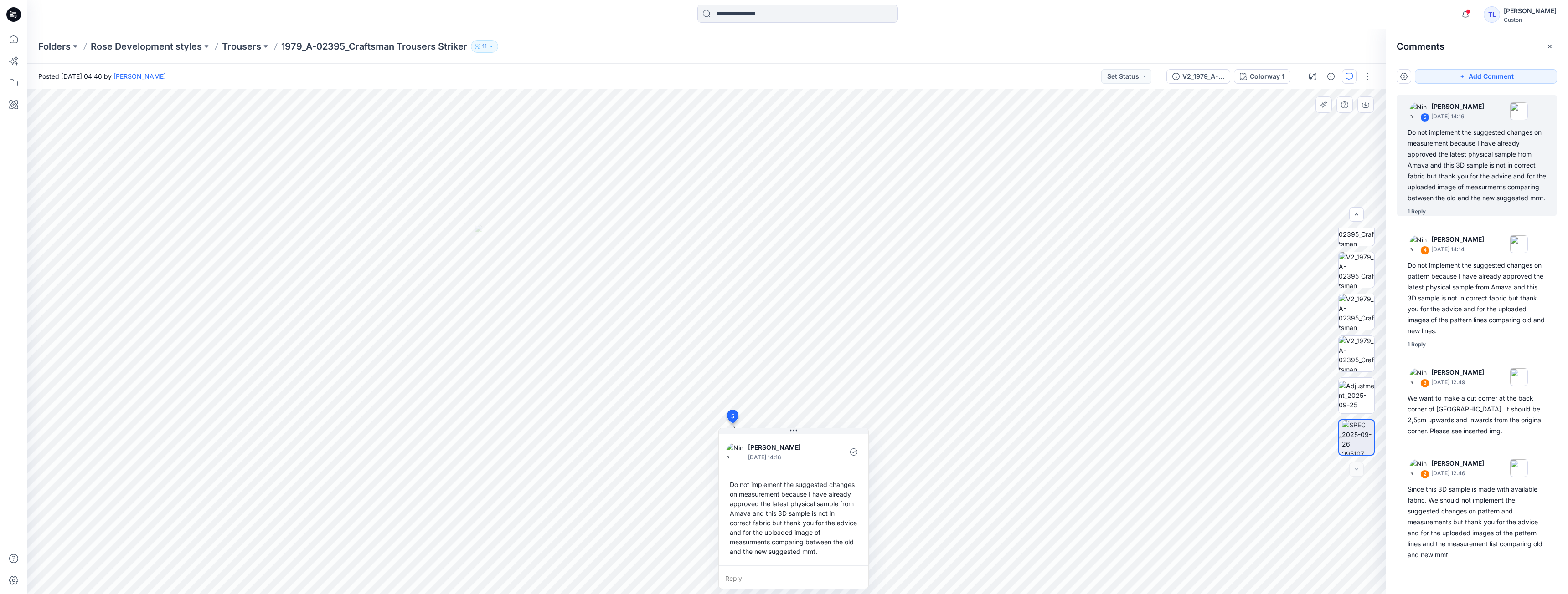
click at [801, 434] on div "Nina Moller September 29, 2025 14:16 Do not implement the suggested changes on …" at bounding box center [793, 498] width 150 height 133
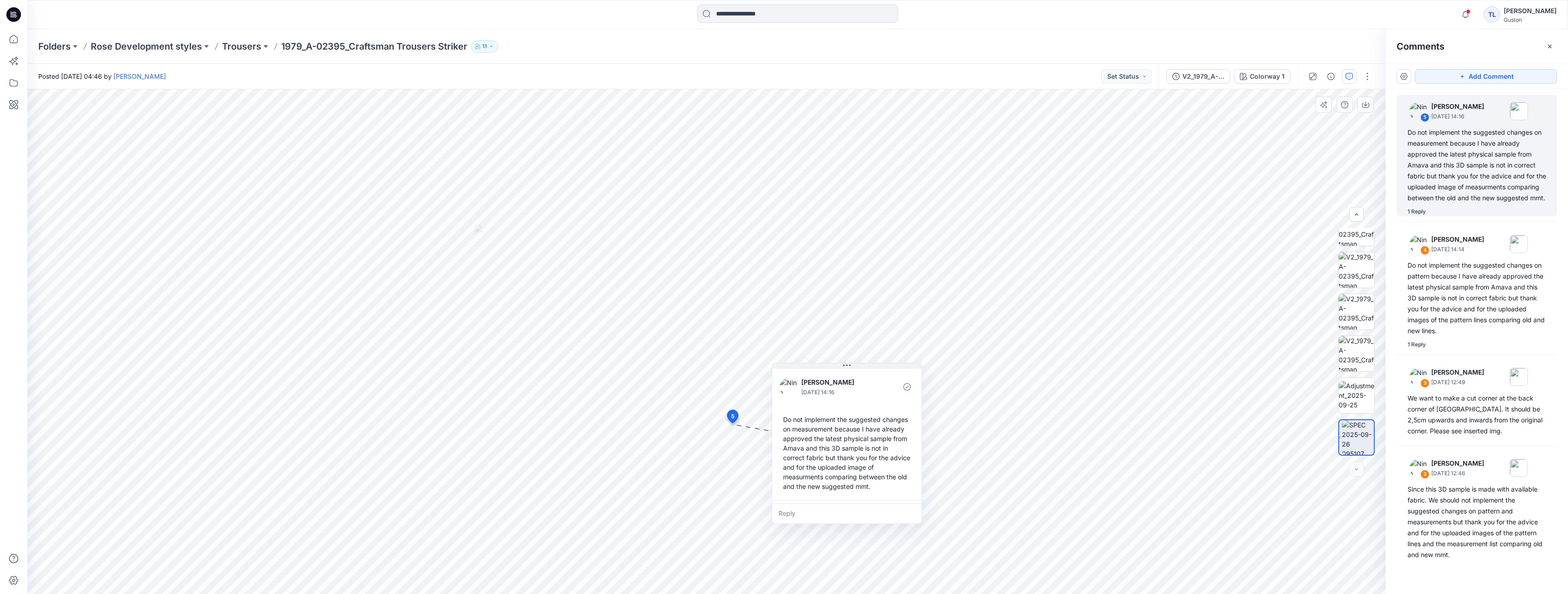
drag, startPoint x: 801, startPoint y: 430, endPoint x: 854, endPoint y: 364, distance: 84.6
click at [854, 364] on button at bounding box center [847, 366] width 150 height 6
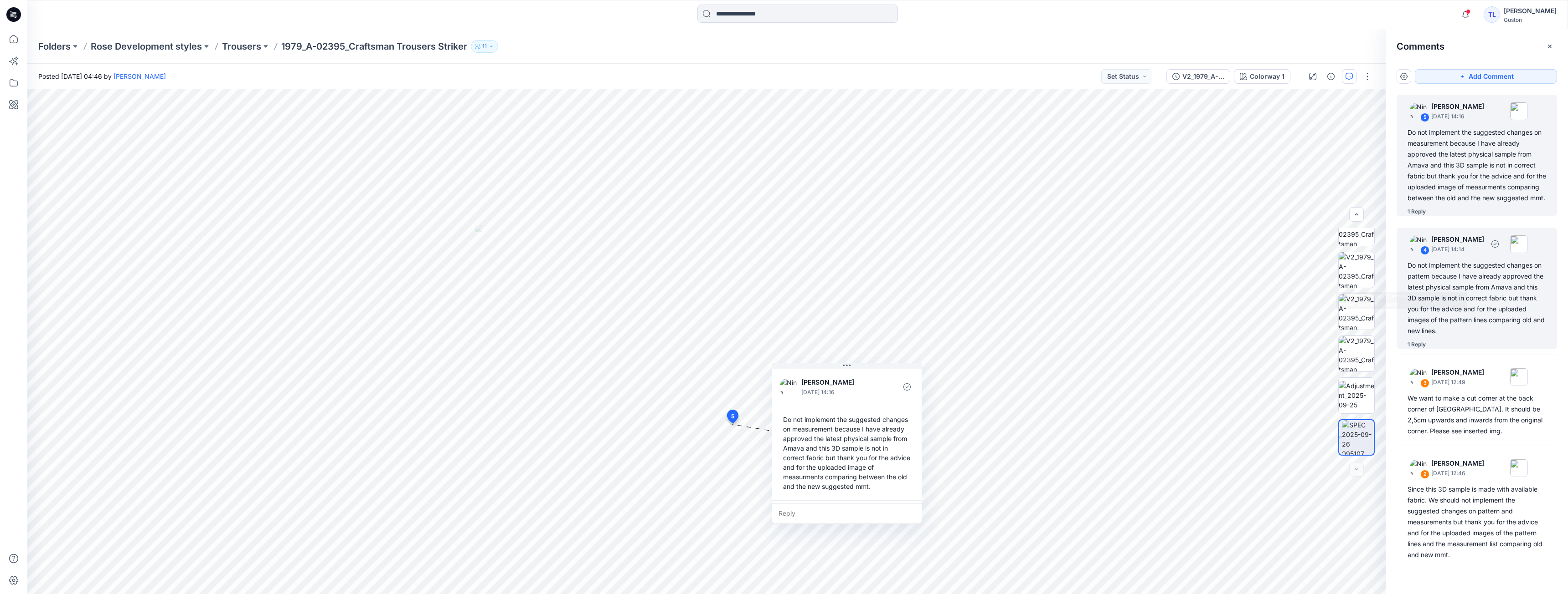
click at [1506, 305] on div "Do not implement the suggested changes on pattern because I have already approv…" at bounding box center [1476, 298] width 139 height 77
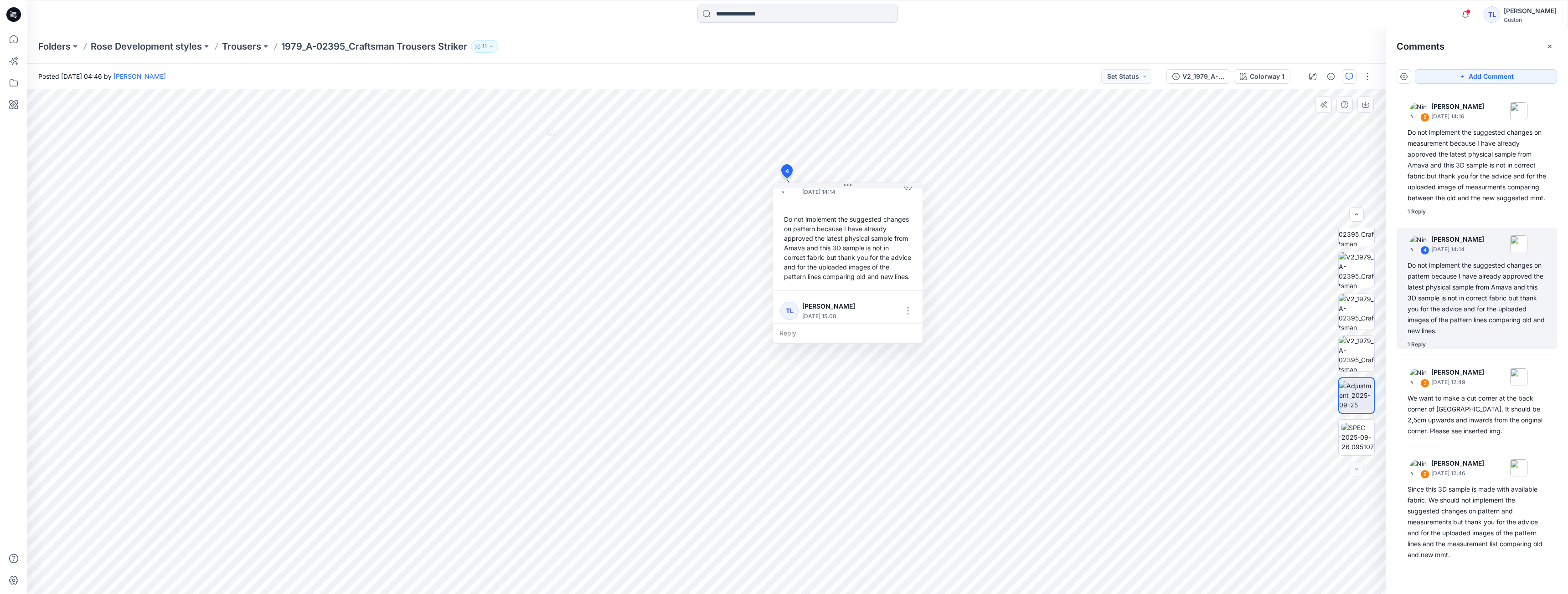
scroll to position [54, 0]
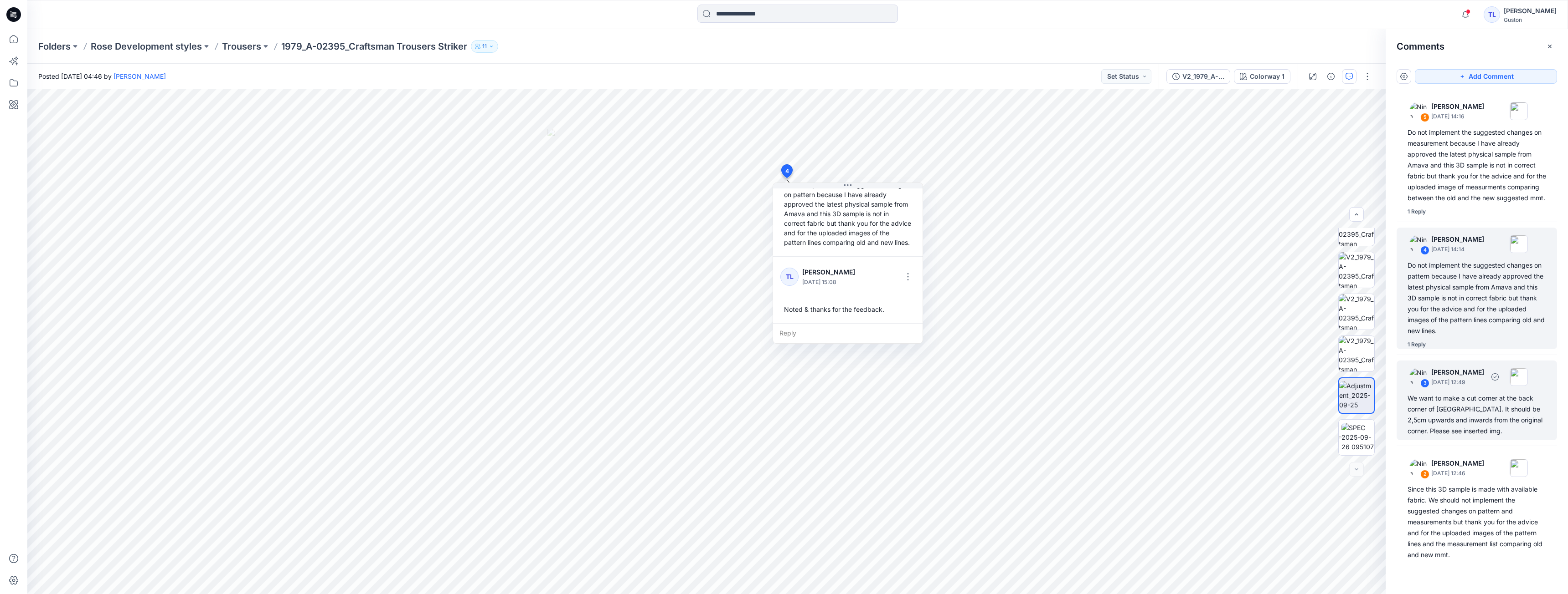
click at [1450, 416] on div "We want to make a cut corner at the back corner of HTP. It should be 2,5cm upwa…" at bounding box center [1476, 415] width 139 height 43
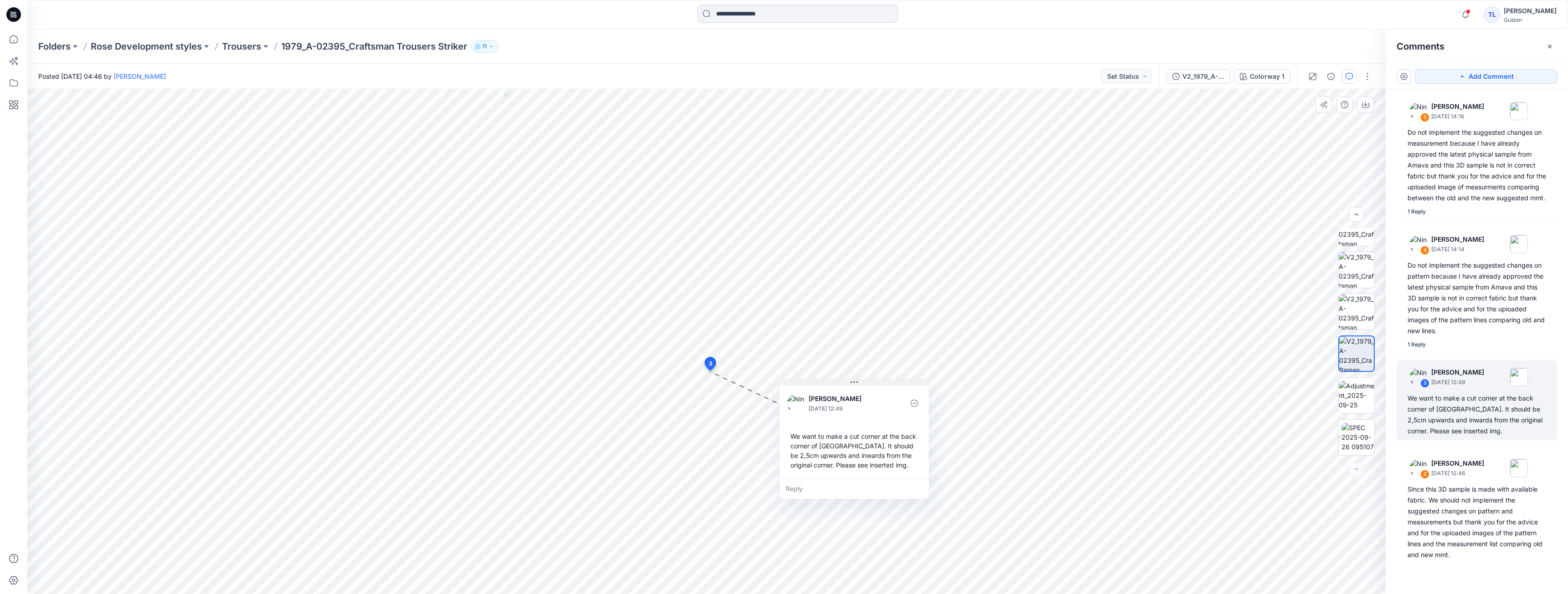
drag, startPoint x: 784, startPoint y: 378, endPoint x: 866, endPoint y: 383, distance: 82.2
click at [866, 383] on button at bounding box center [854, 383] width 150 height 6
click at [808, 486] on div "Reply" at bounding box center [853, 489] width 150 height 20
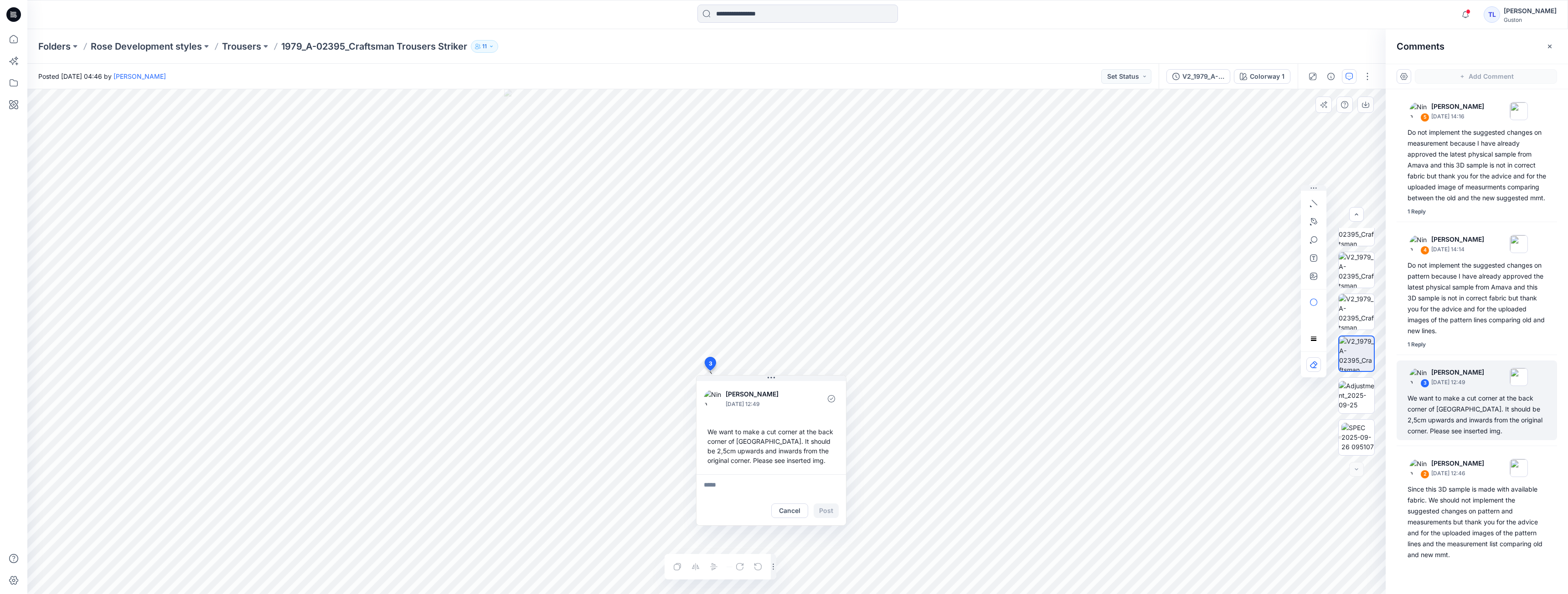
click at [721, 488] on textarea at bounding box center [772, 486] width 150 height 22
drag, startPoint x: 783, startPoint y: 379, endPoint x: 843, endPoint y: 392, distance: 61.4
click at [843, 392] on button at bounding box center [831, 392] width 150 height 6
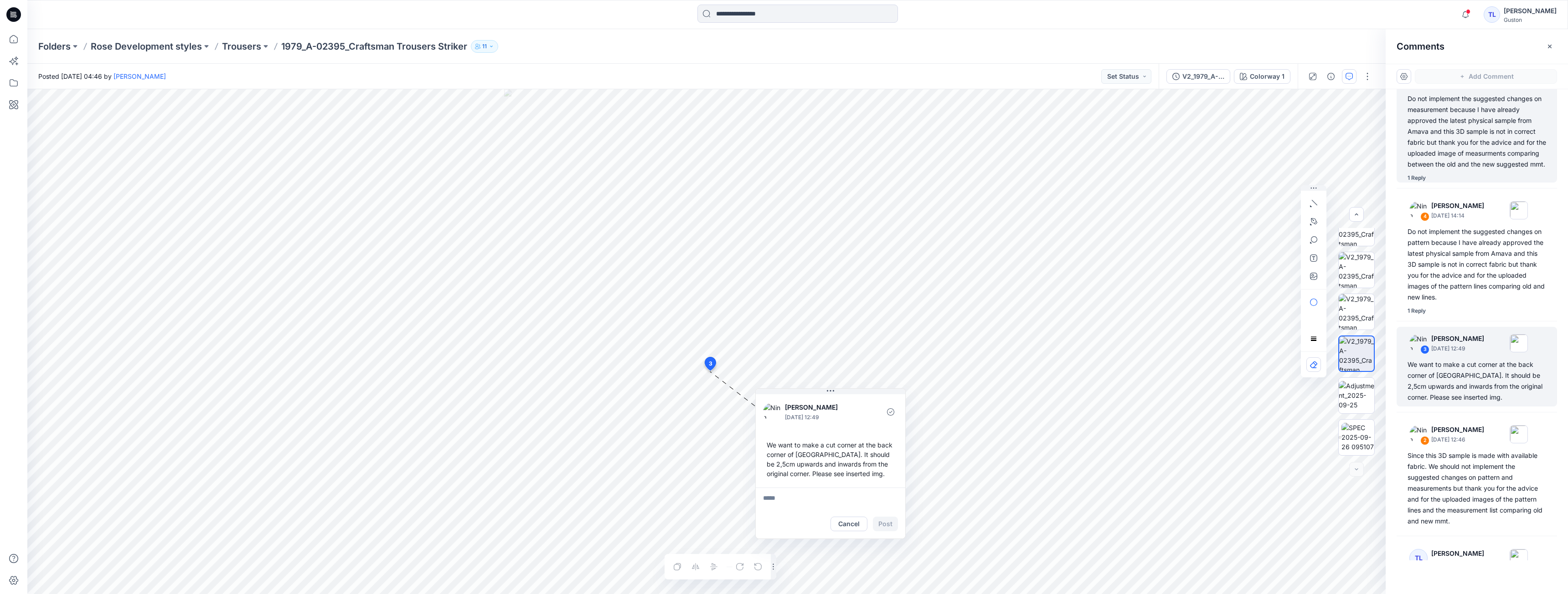
scroll to position [90, 0]
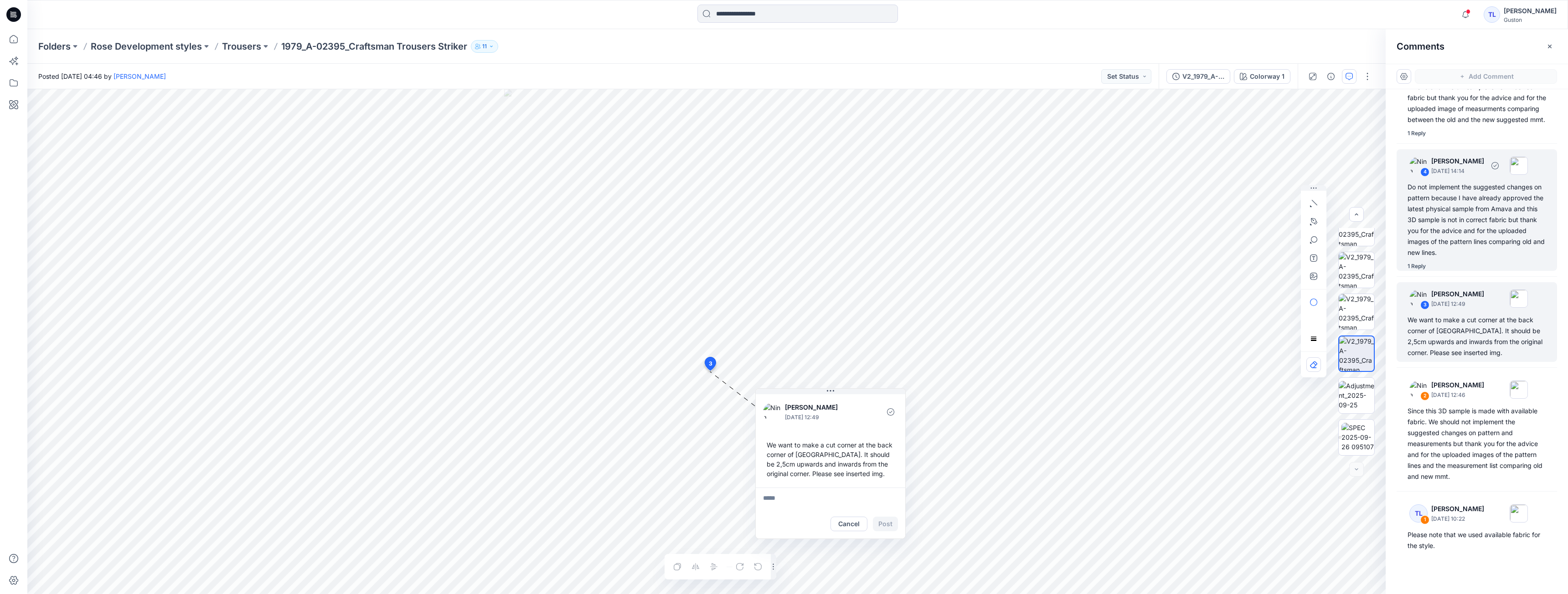
click at [1491, 189] on div "Do not implement the suggested changes on pattern because I have already approv…" at bounding box center [1476, 221] width 139 height 77
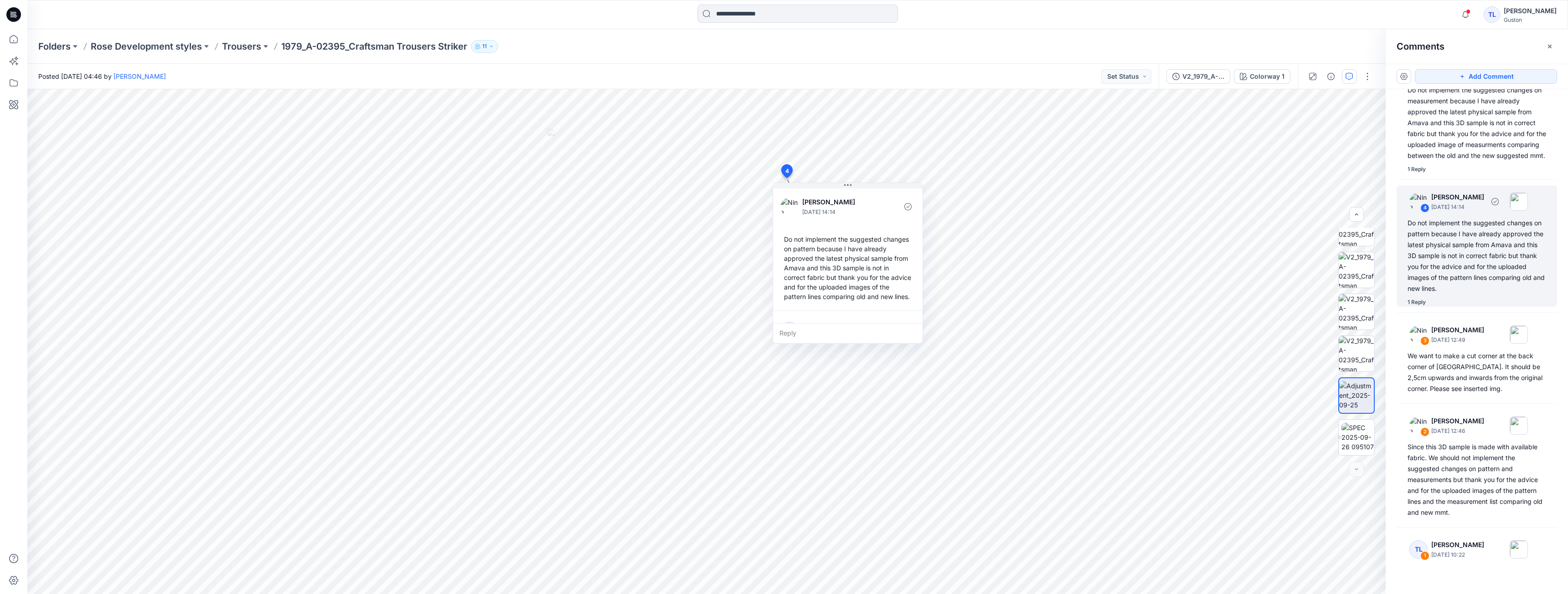
scroll to position [0, 0]
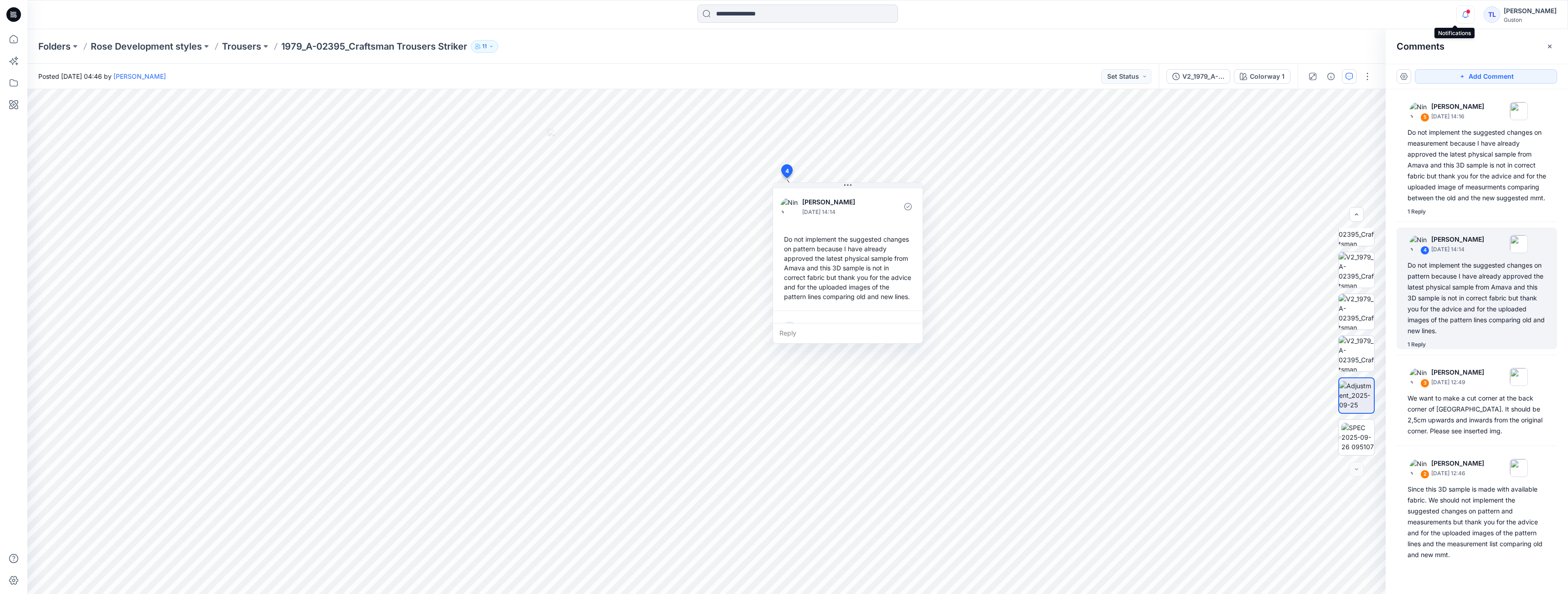
click at [1458, 17] on icon "button" at bounding box center [1466, 15] width 18 height 18
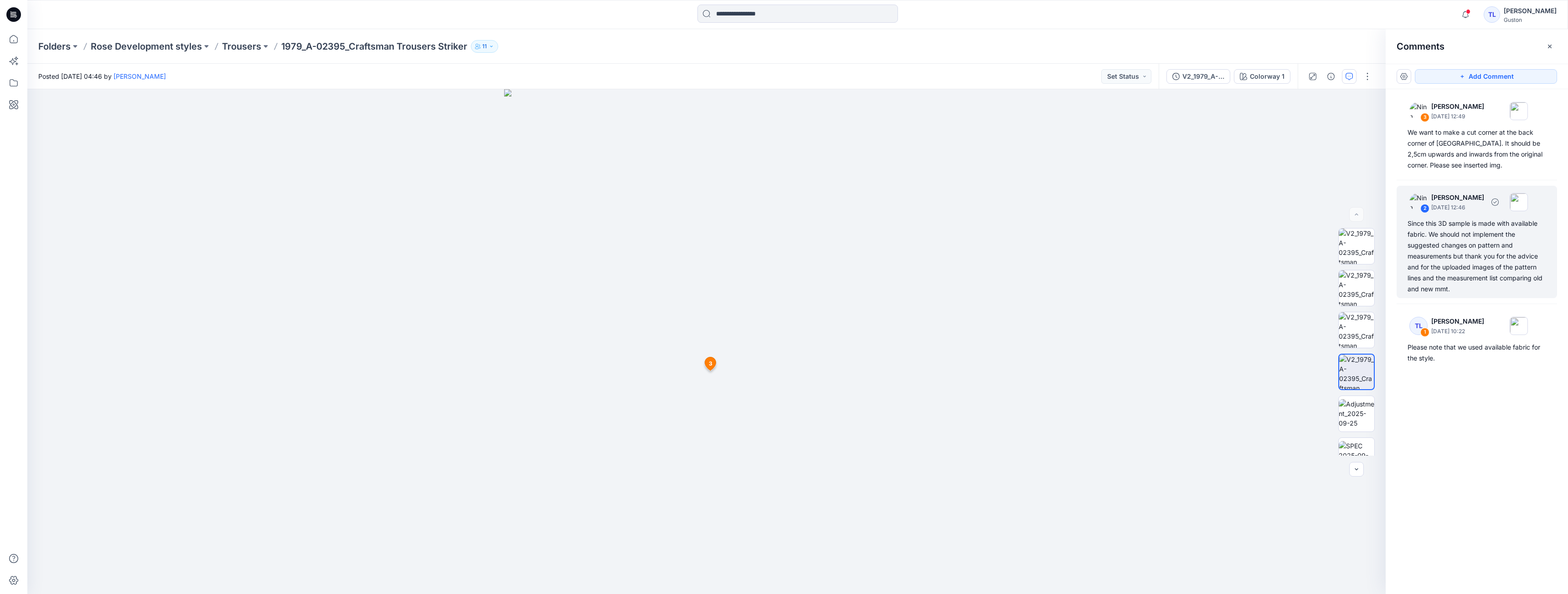
click at [1457, 295] on div "2 Nina Moller September 29, 2025 12:46 Since this 3D sample is made with availa…" at bounding box center [1476, 242] width 161 height 112
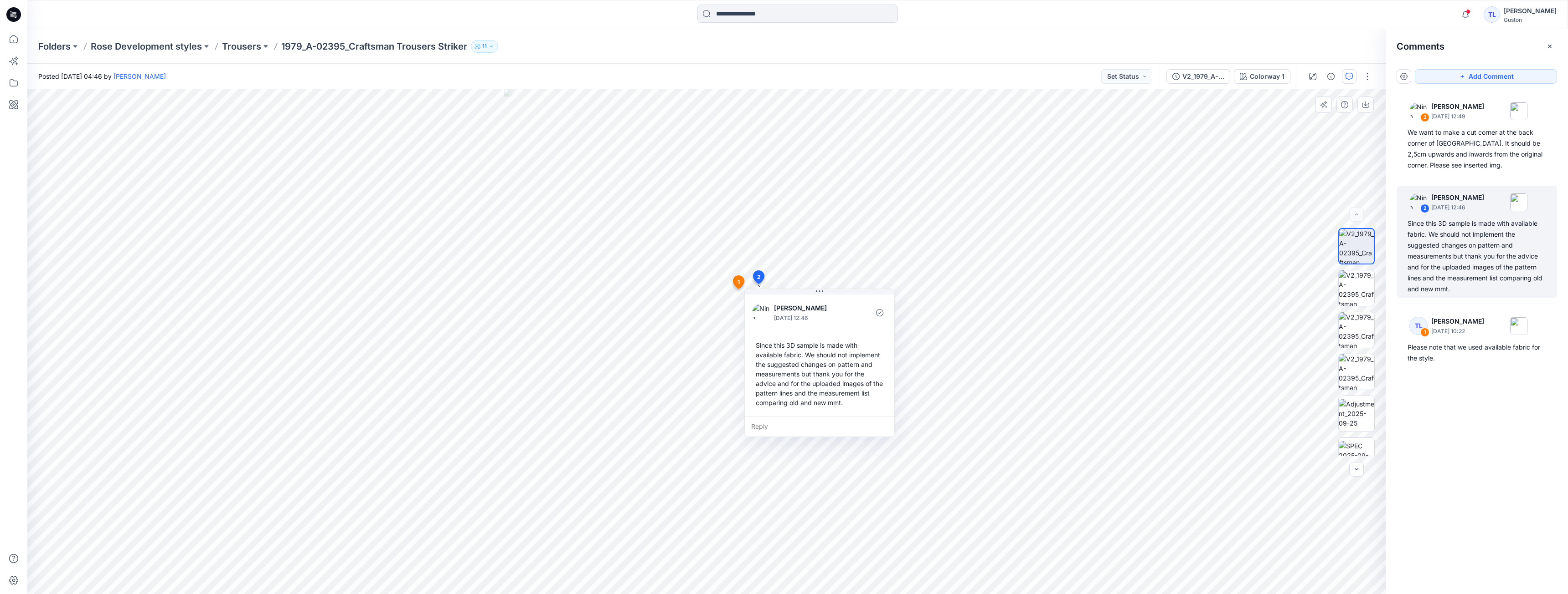
click at [797, 428] on div "Reply" at bounding box center [820, 427] width 150 height 20
click at [844, 455] on button "Cancel" at bounding box center [837, 453] width 36 height 15
click at [1462, 139] on div "We want to make a cut corner at the back corner of HTP. It should be 2,5cm upwa…" at bounding box center [1476, 149] width 139 height 43
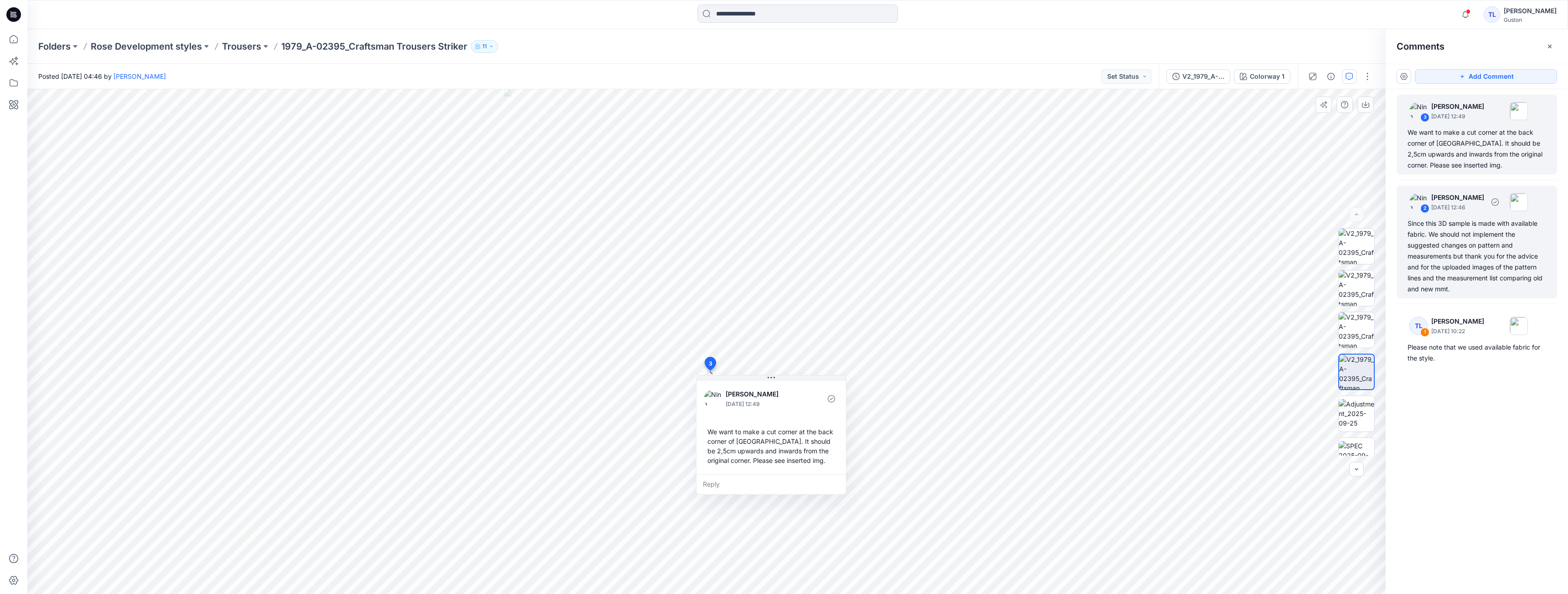
click at [1444, 254] on div "Since this 3D sample is made with available fabric. We should not implement the…" at bounding box center [1476, 257] width 139 height 77
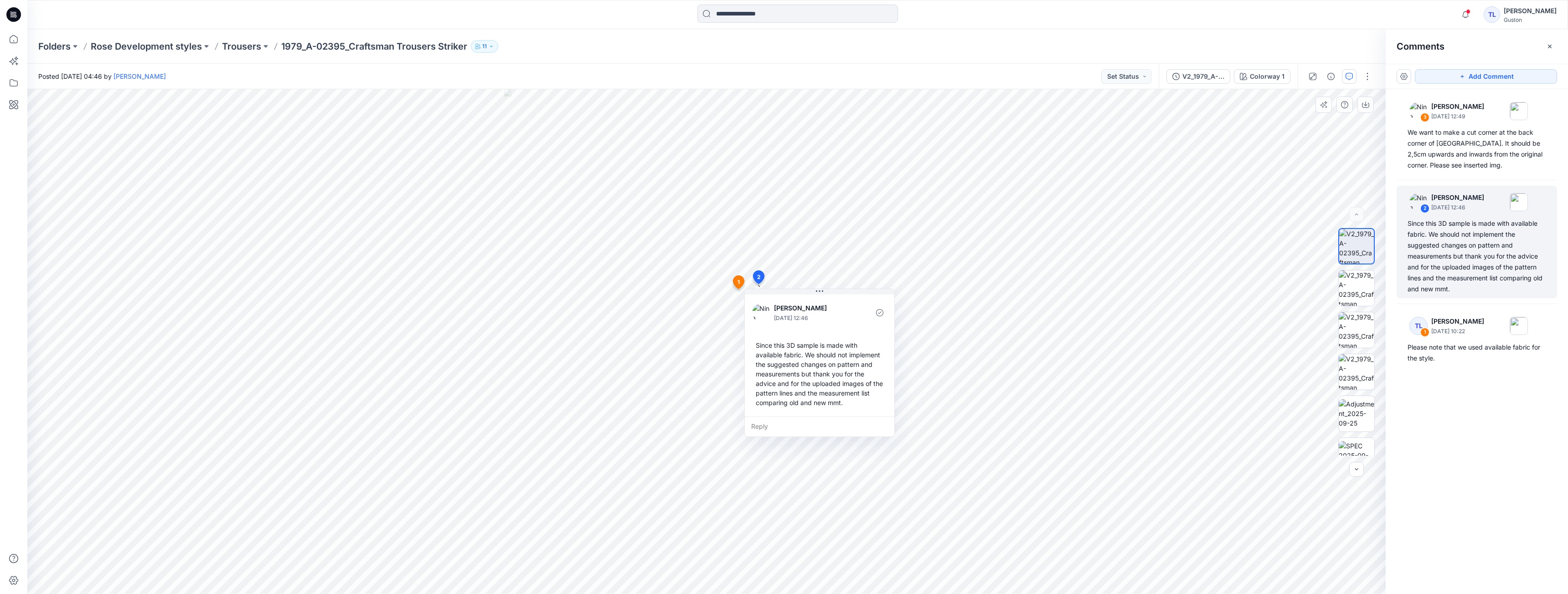
click at [816, 428] on div "Reply" at bounding box center [820, 427] width 150 height 20
type textarea "**********"
click at [873, 455] on button "Post" at bounding box center [873, 453] width 25 height 15
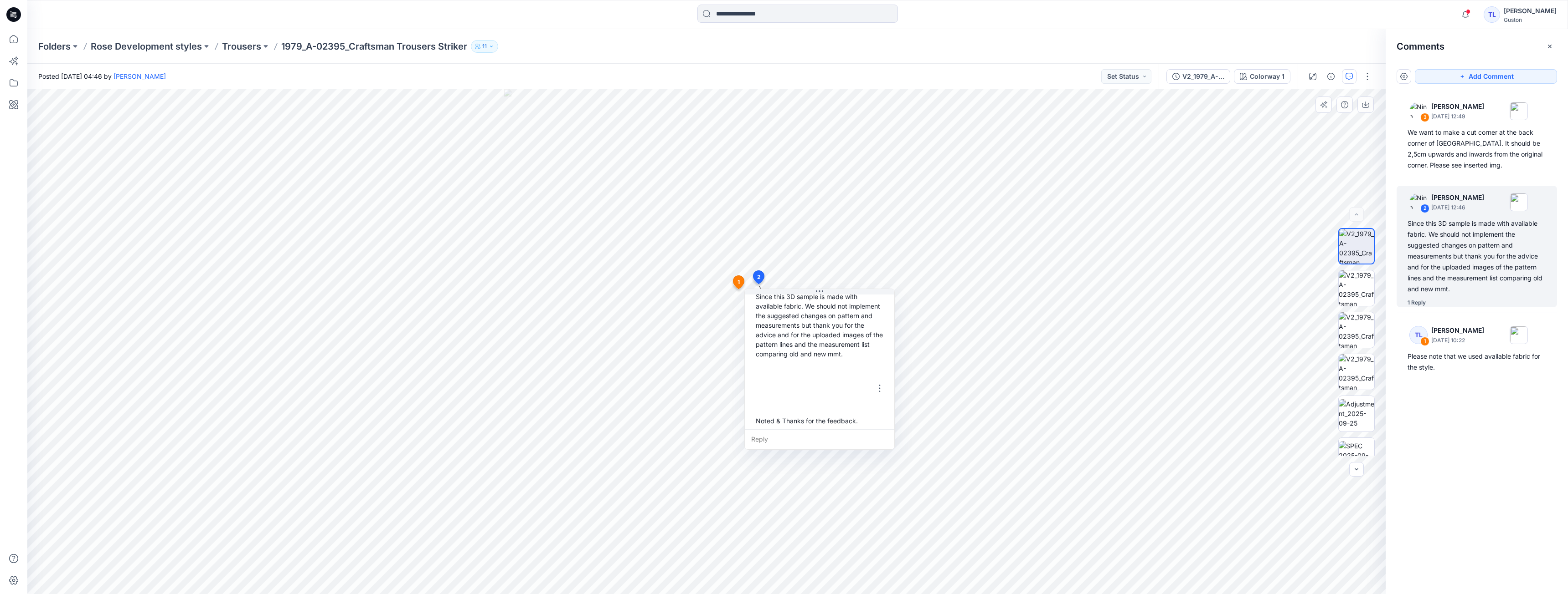
scroll to position [54, 0]
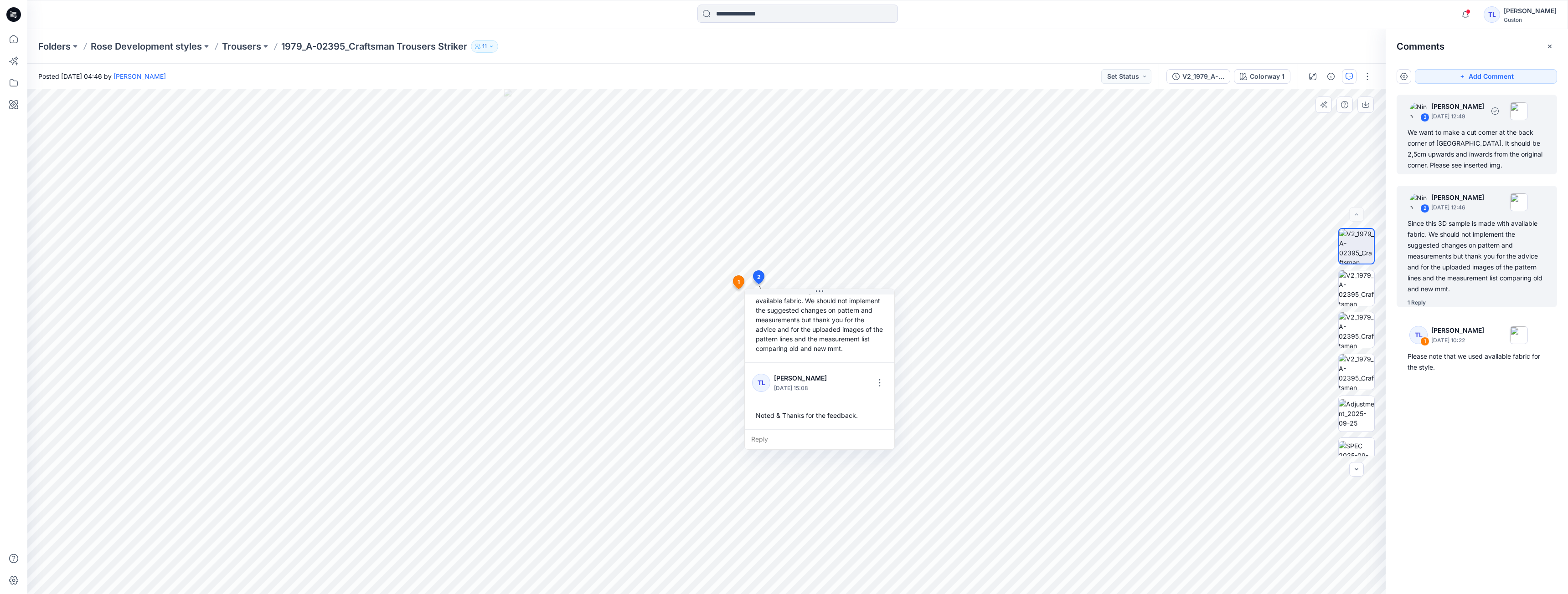
click at [1468, 149] on div "We want to make a cut corner at the back corner of HTP. It should be 2,5cm upwa…" at bounding box center [1476, 149] width 139 height 43
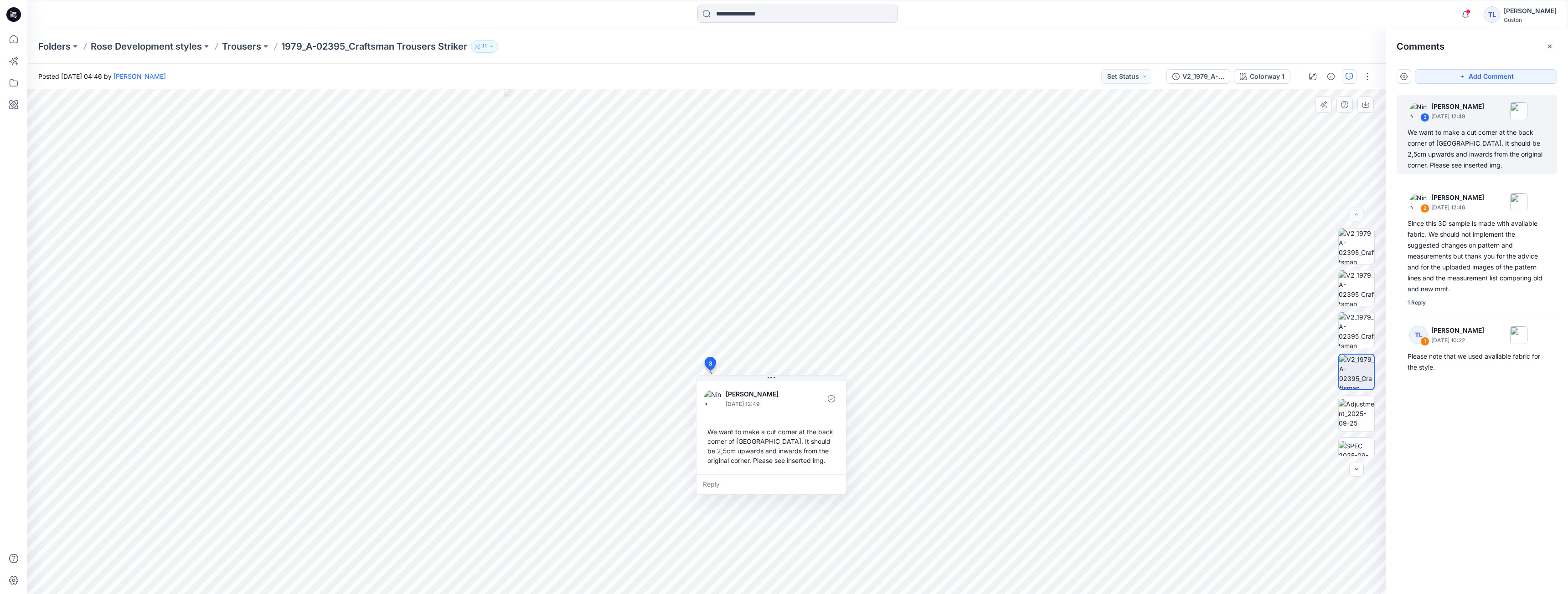
click at [769, 482] on div "Reply" at bounding box center [772, 485] width 150 height 20
type textarea "*"
type textarea "*****"
